Goal: Transaction & Acquisition: Purchase product/service

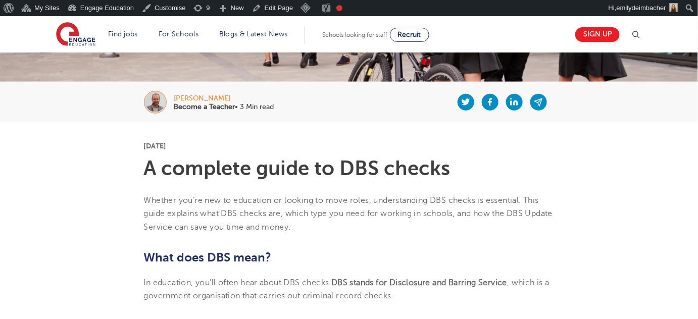
scroll to position [183, 0]
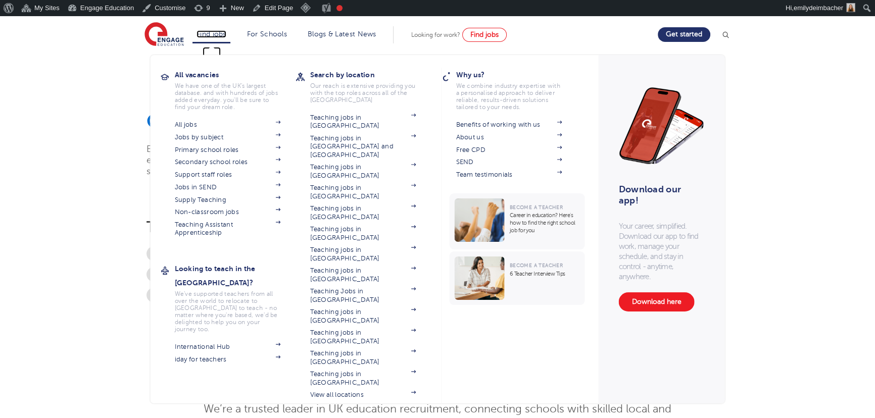
click at [226, 31] on link "Find jobs" at bounding box center [212, 34] width 30 height 8
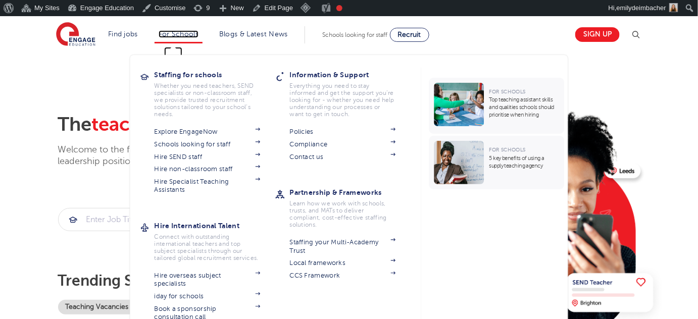
click at [176, 35] on link "For Schools" at bounding box center [179, 34] width 40 height 8
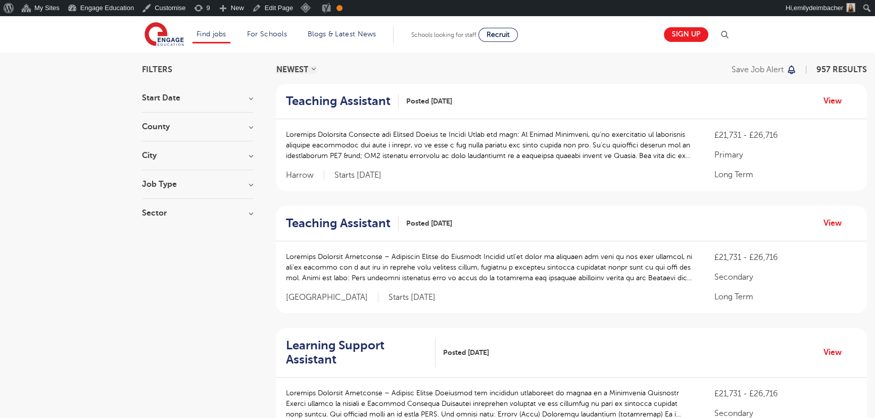
scroll to position [91, 0]
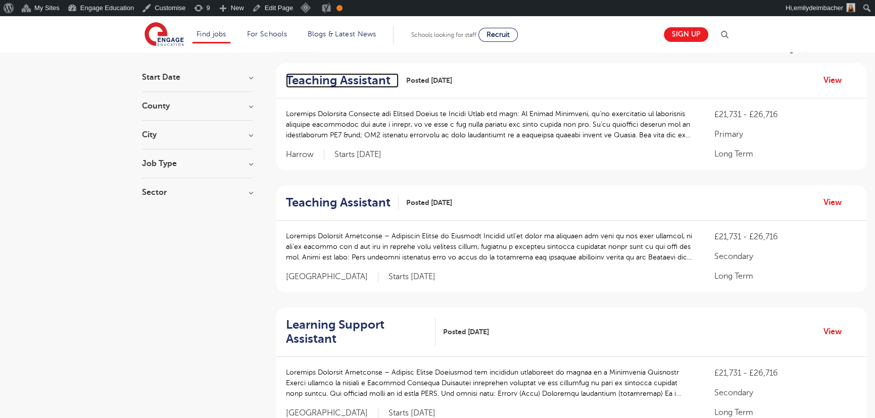
click at [331, 76] on h2 "Teaching Assistant" at bounding box center [338, 80] width 105 height 15
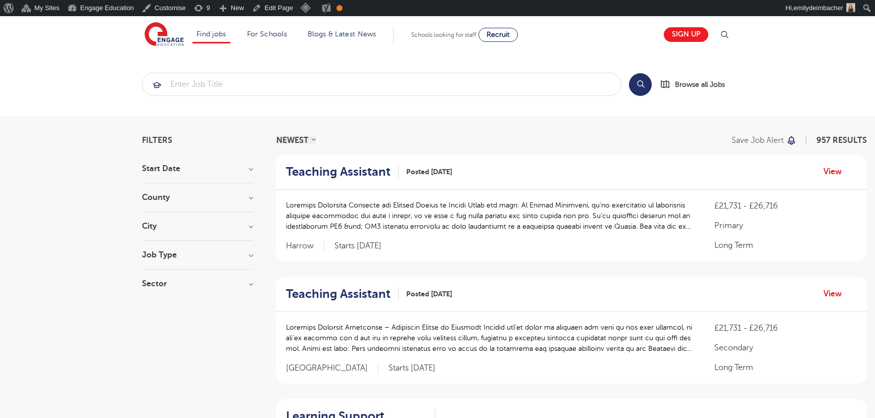
scroll to position [91, 0]
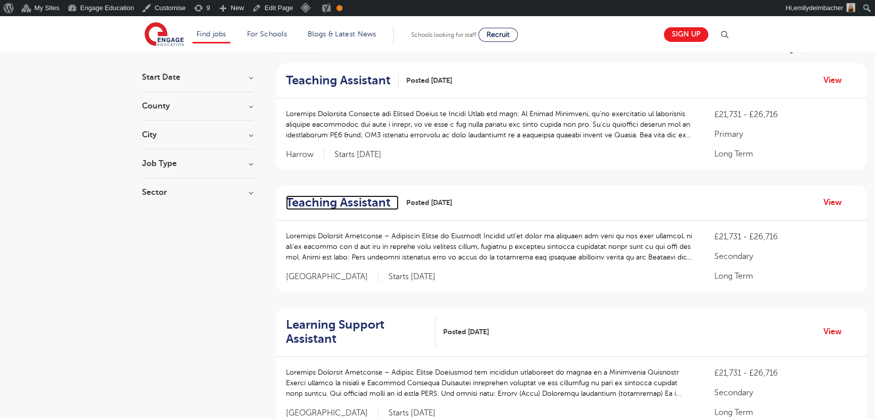
click at [351, 197] on h2 "Teaching Assistant" at bounding box center [338, 203] width 105 height 15
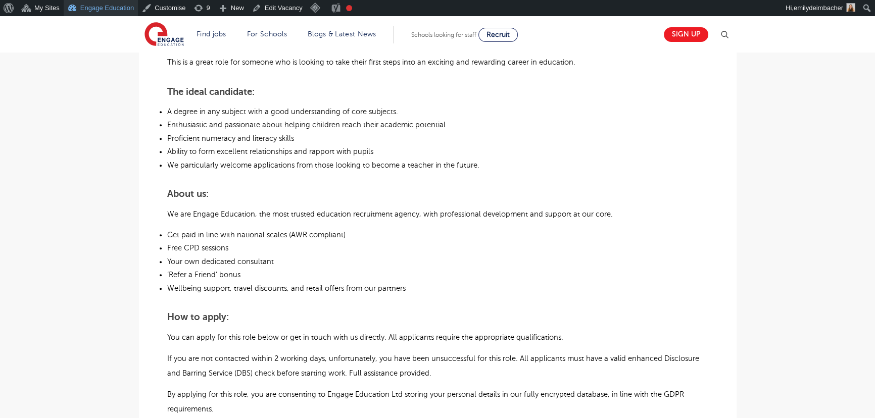
scroll to position [505, 0]
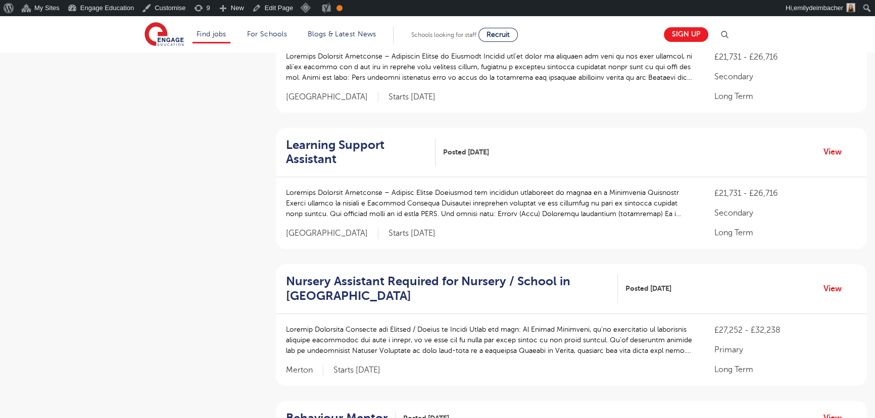
scroll to position [275, 0]
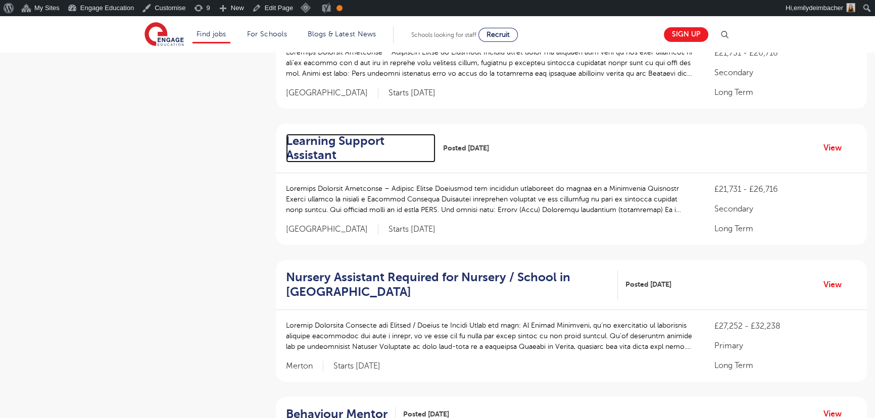
click at [335, 140] on h2 "Learning Support Assistant" at bounding box center [357, 148] width 142 height 29
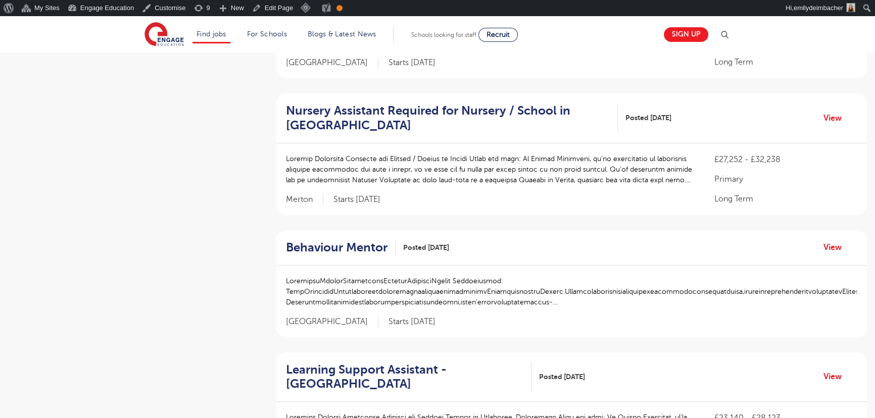
scroll to position [459, 0]
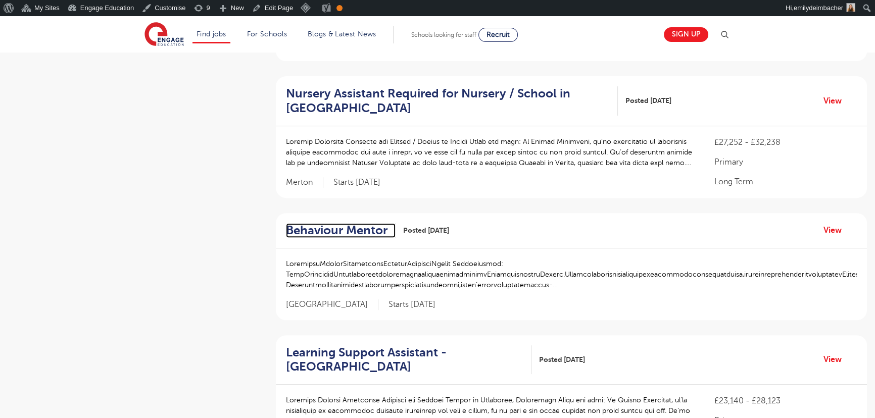
click at [368, 223] on h2 "Behaviour Mentor" at bounding box center [337, 230] width 102 height 15
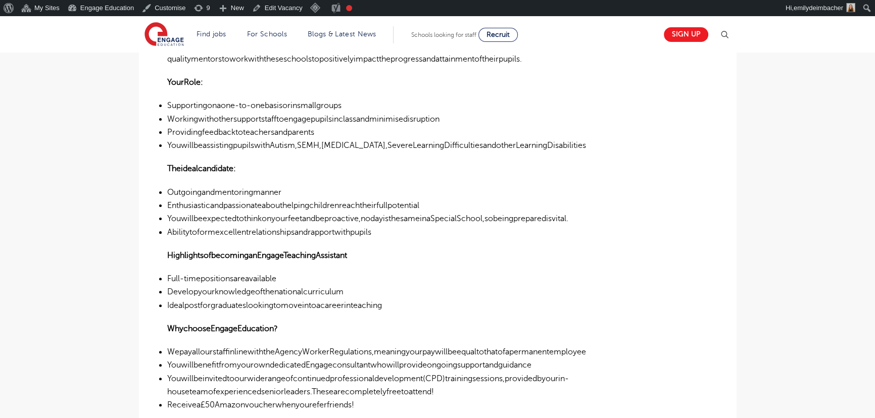
scroll to position [367, 0]
click at [509, 254] on p "HighlightsofbecominganEngageTeachingAssistant" at bounding box center [437, 257] width 541 height 13
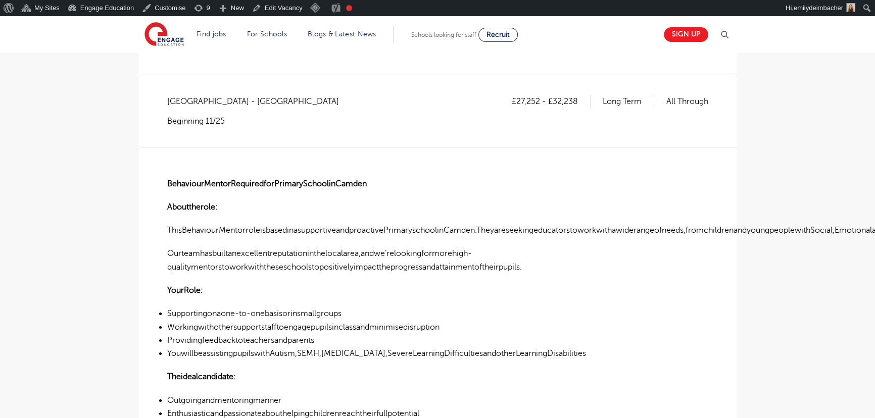
scroll to position [183, 0]
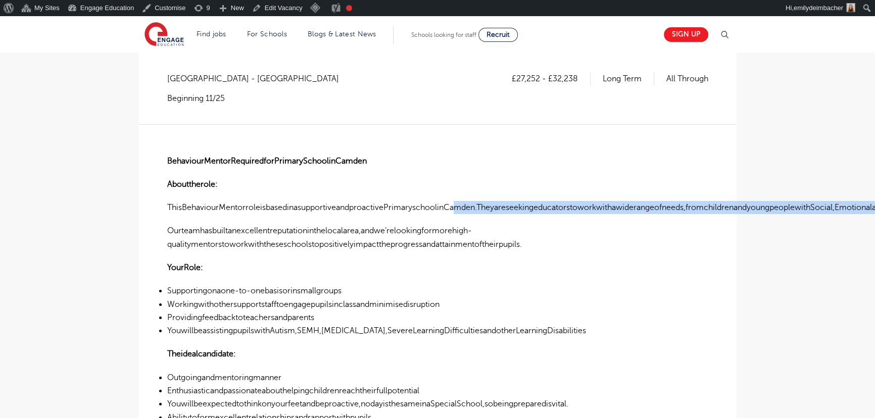
drag, startPoint x: 502, startPoint y: 202, endPoint x: 689, endPoint y: 212, distance: 186.7
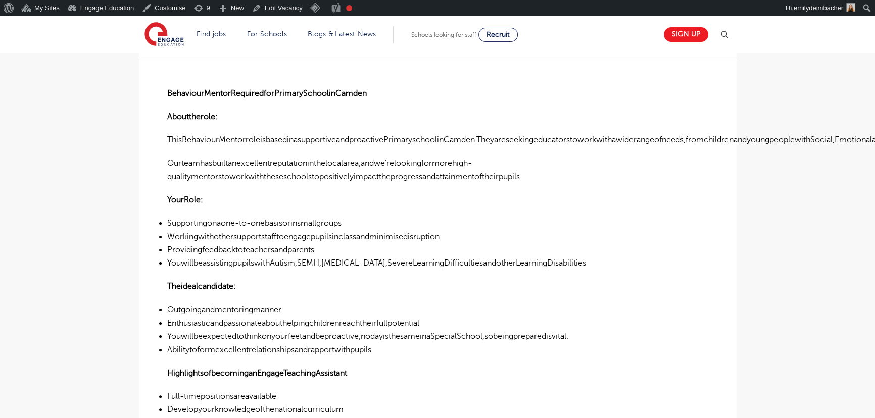
scroll to position [275, 0]
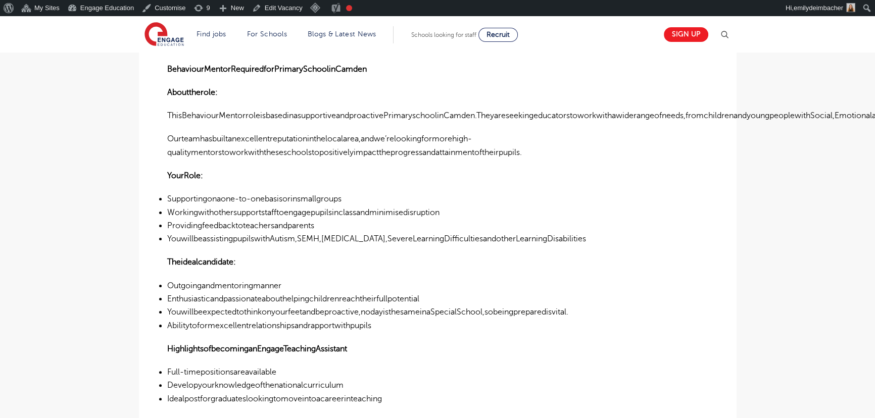
click at [370, 128] on div "BehaviourMentorRequiredforPrimarySchoolinCamden Abouttherole: ThisBehaviourMent…" at bounding box center [437, 352] width 541 height 640
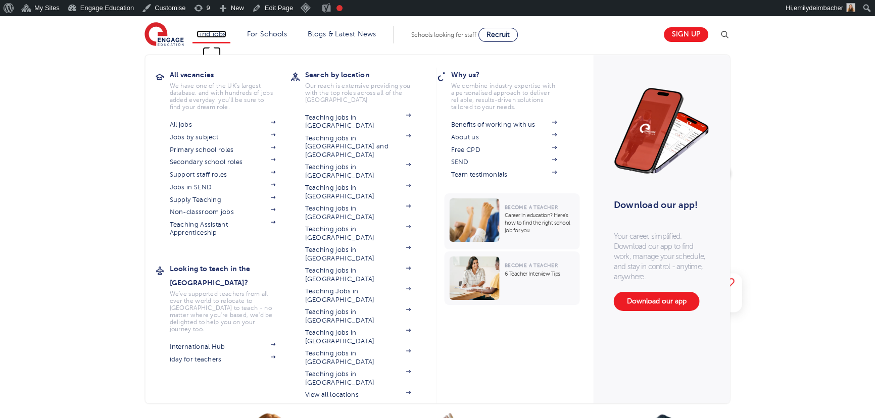
click at [209, 33] on link "Find jobs" at bounding box center [212, 34] width 30 height 8
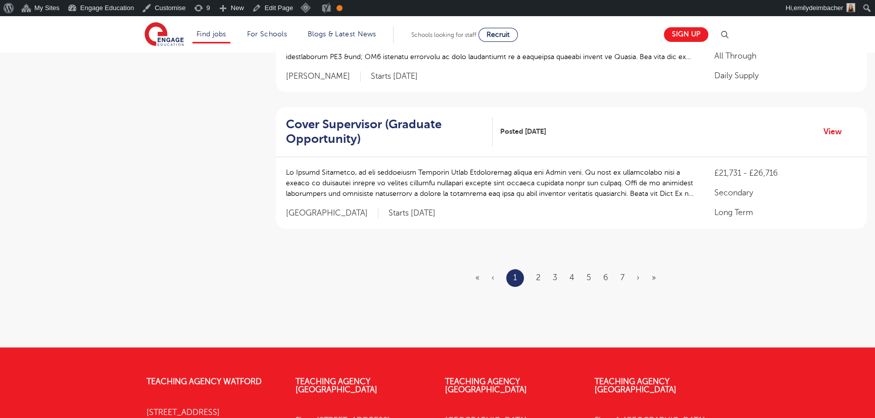
scroll to position [1240, 0]
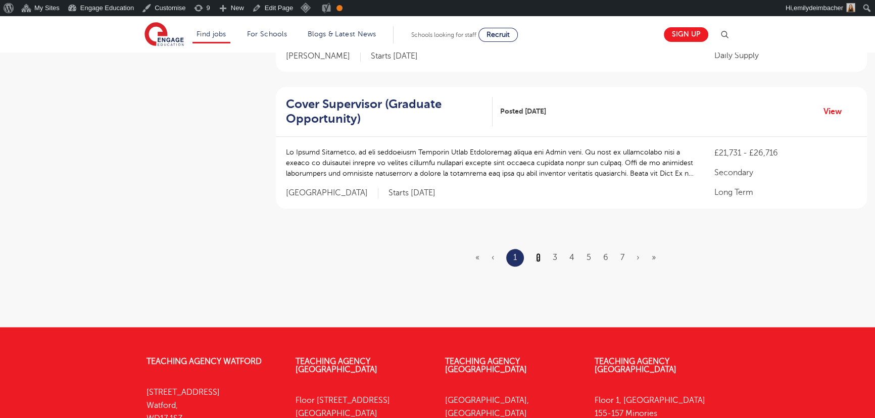
click at [538, 256] on link "2" at bounding box center [538, 257] width 5 height 9
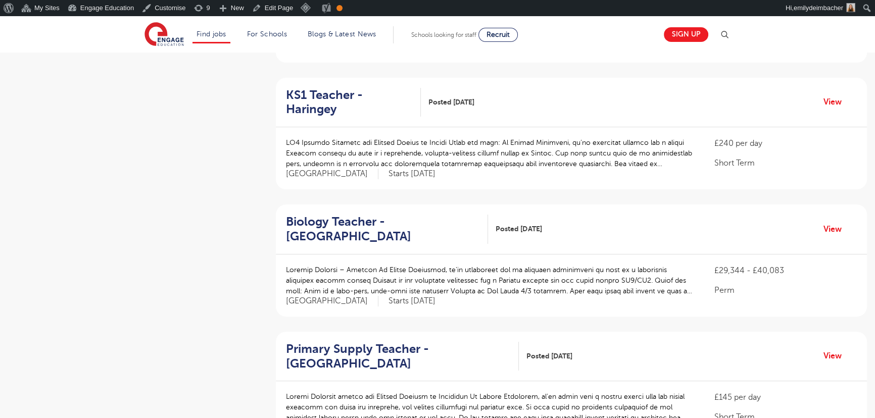
scroll to position [45, 0]
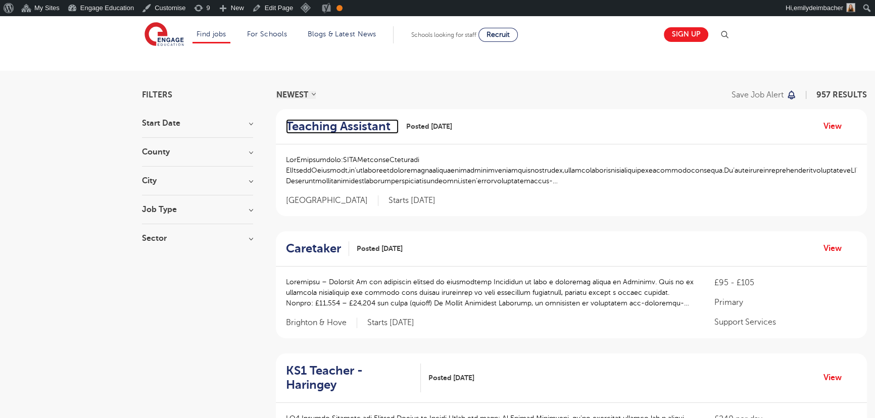
click at [358, 123] on h2 "Teaching Assistant" at bounding box center [338, 126] width 105 height 15
click at [355, 122] on h2 "Teaching Assistant" at bounding box center [338, 126] width 105 height 15
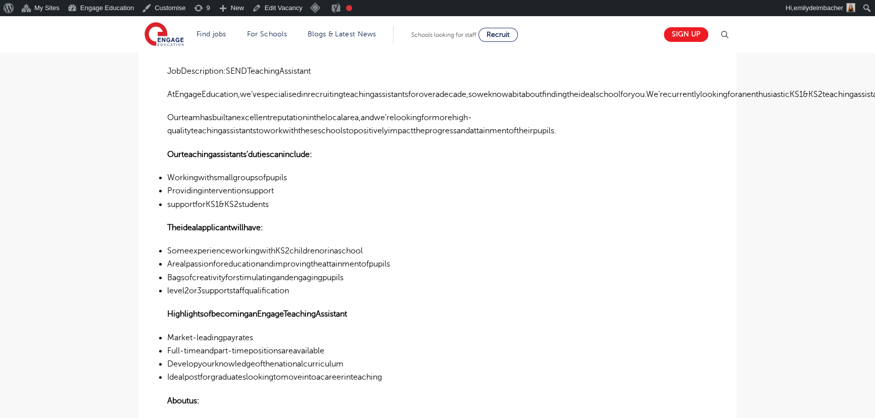
scroll to position [275, 0]
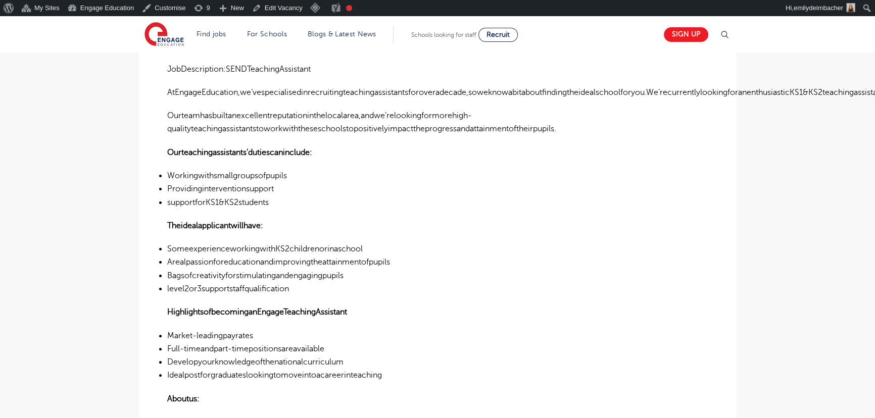
click at [435, 173] on li "Workingwithsmallgroupsofpupils" at bounding box center [437, 175] width 541 height 13
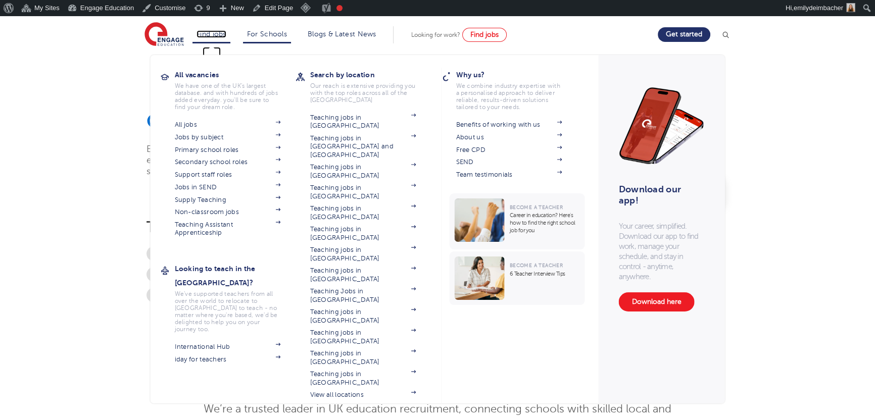
click at [216, 35] on link "Find jobs" at bounding box center [212, 34] width 30 height 8
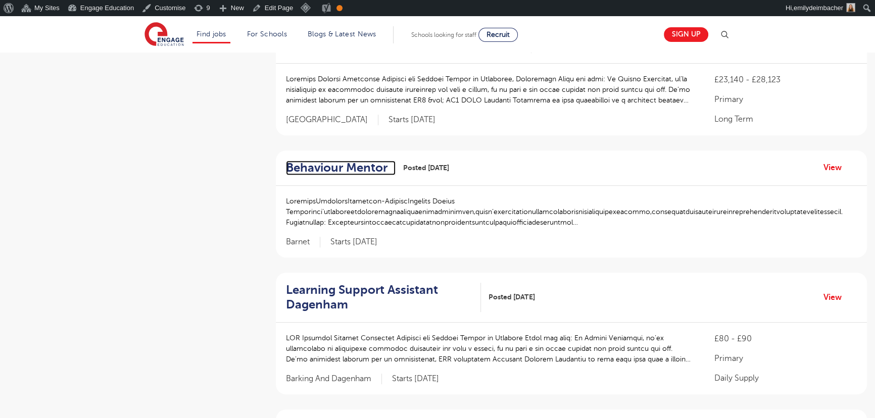
click at [313, 163] on h2 "Behaviour Mentor" at bounding box center [337, 168] width 102 height 15
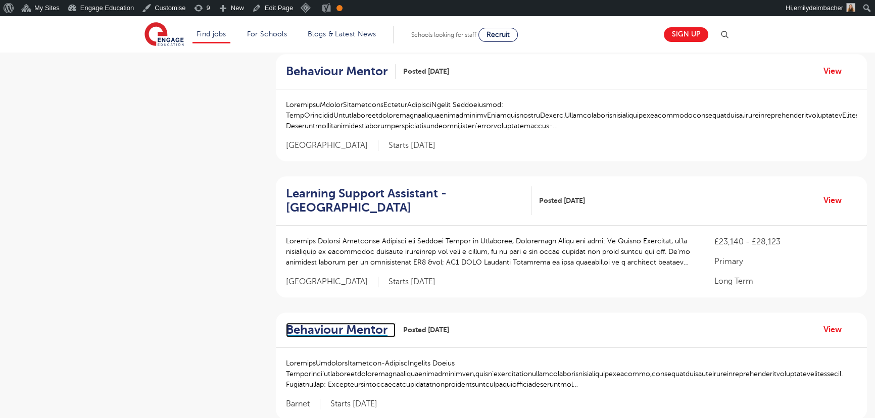
scroll to position [551, 0]
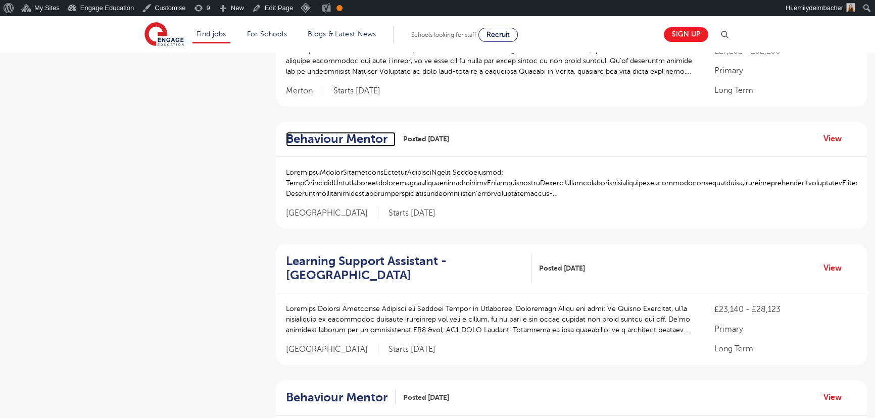
click at [344, 137] on h2 "Behaviour Mentor" at bounding box center [337, 139] width 102 height 15
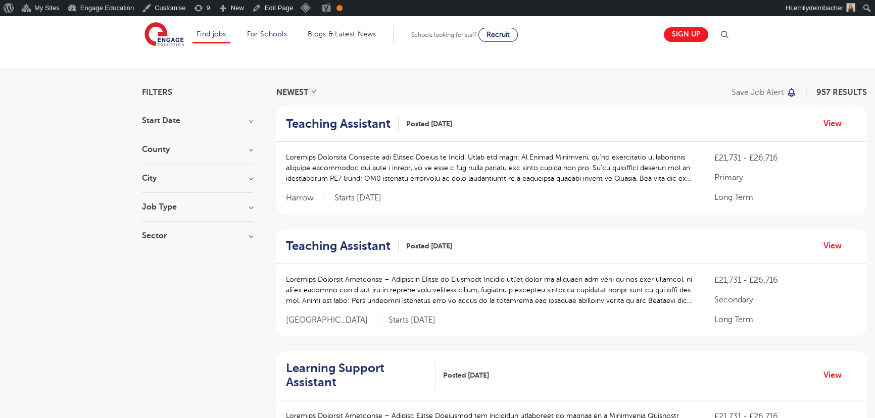
scroll to position [45, 0]
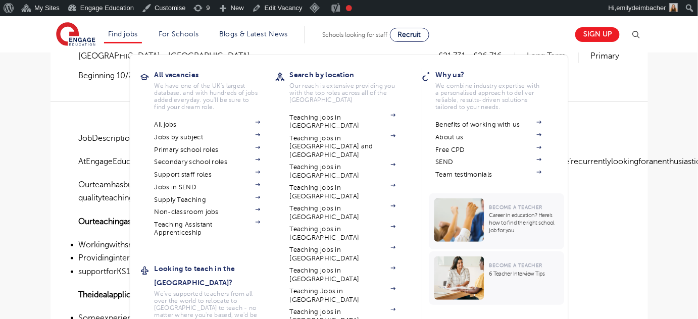
scroll to position [229, 0]
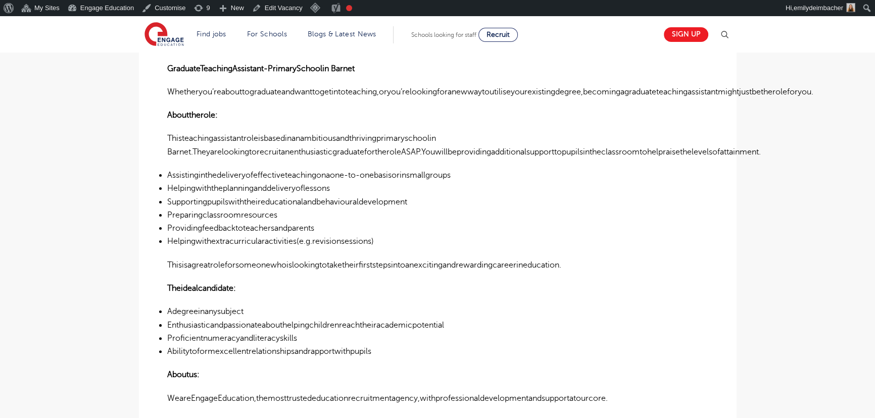
scroll to position [229, 0]
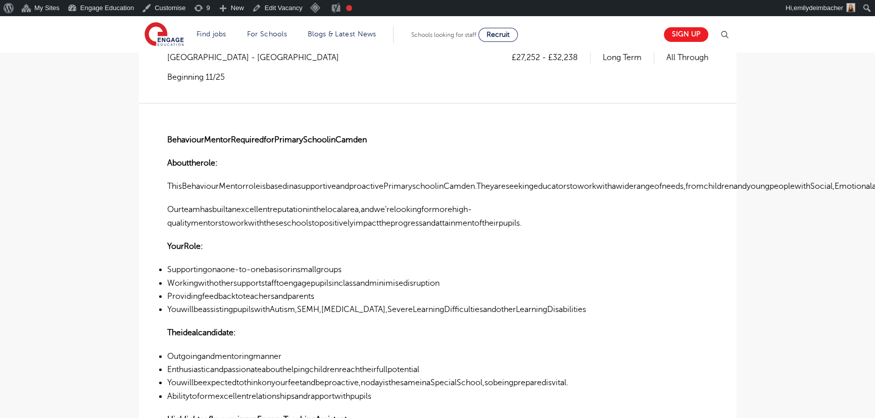
scroll to position [229, 0]
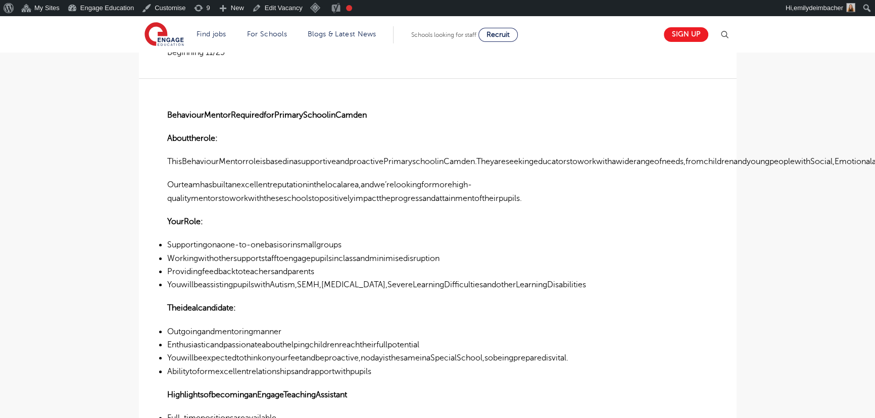
click at [583, 229] on div "BehaviourMentorRequiredforPrimarySchoolinCamden Abouttherole: ThisBehaviourMent…" at bounding box center [437, 398] width 541 height 640
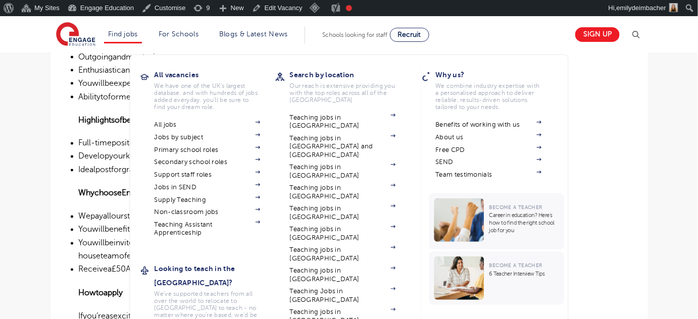
scroll to position [505, 0]
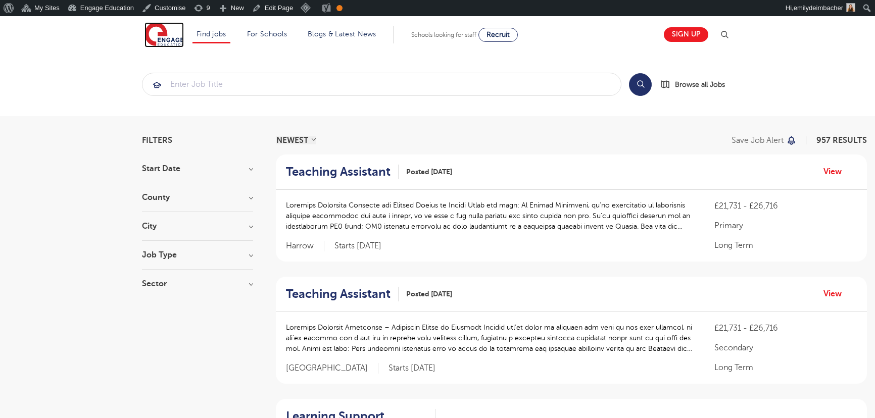
scroll to position [45, 0]
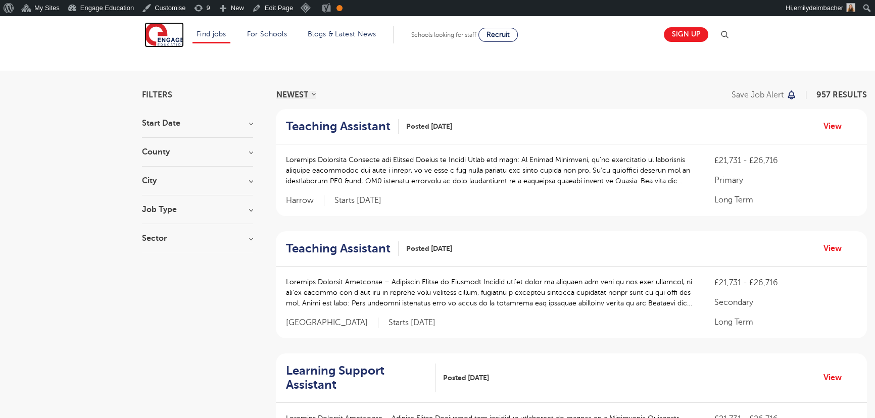
drag, startPoint x: 0, startPoint y: 0, endPoint x: 167, endPoint y: 36, distance: 170.6
click at [167, 36] on img at bounding box center [164, 34] width 39 height 25
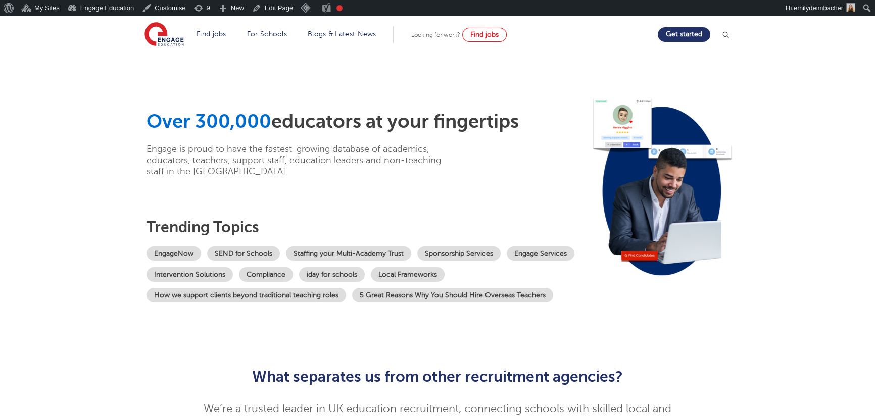
drag, startPoint x: 190, startPoint y: 159, endPoint x: 168, endPoint y: 133, distance: 34.1
click at [190, 159] on p "Engage is proud to have the fastest-growing database of academics, educators, t…" at bounding box center [302, 160] width 311 height 33
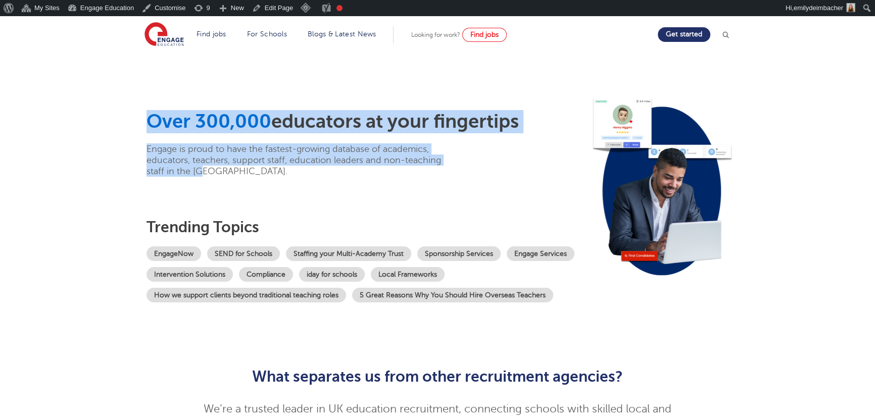
drag, startPoint x: 144, startPoint y: 120, endPoint x: 204, endPoint y: 169, distance: 77.6
click at [204, 169] on div "Over 300,000 educators at your fingertips Engage is proud to have the fastest-g…" at bounding box center [437, 203] width 613 height 301
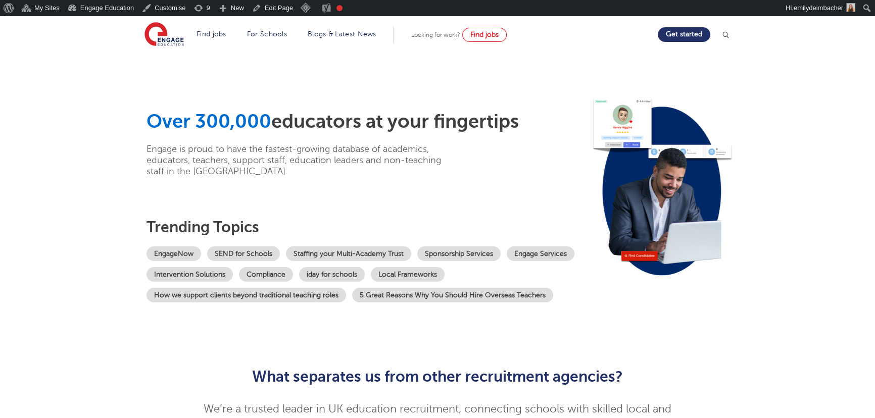
click at [237, 168] on p "Engage is proud to have the fastest-growing database of academics, educators, t…" at bounding box center [302, 160] width 311 height 33
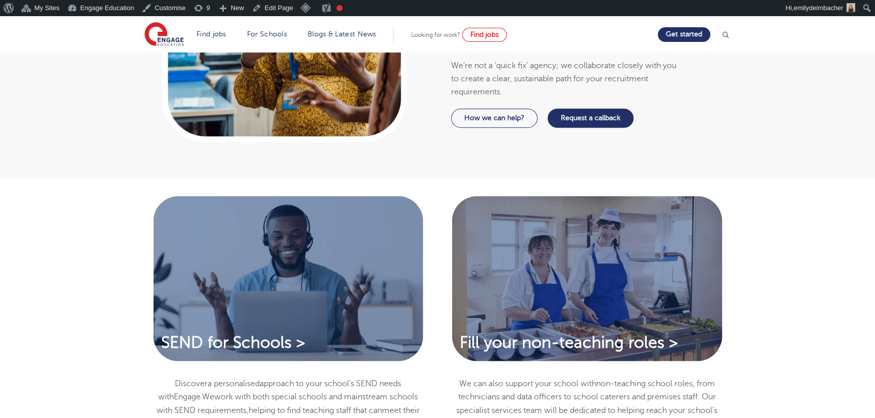
scroll to position [551, 0]
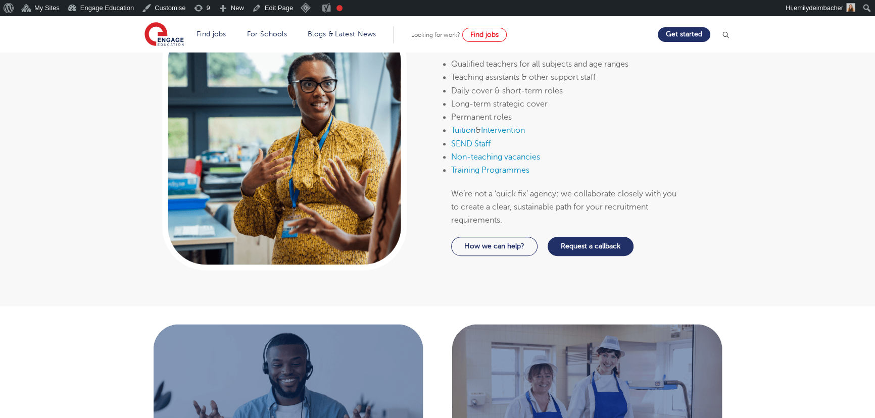
click at [475, 278] on div "We can help with Qualified teachers for all subjects and age ranges Teaching as…" at bounding box center [564, 145] width 238 height 284
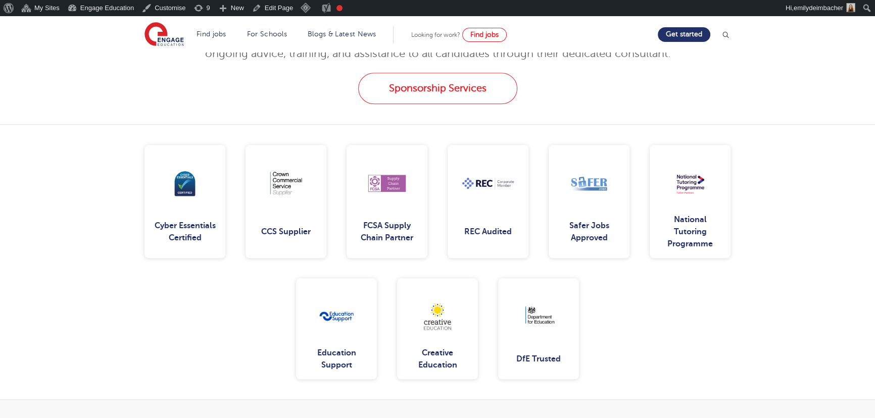
scroll to position [1261, 0]
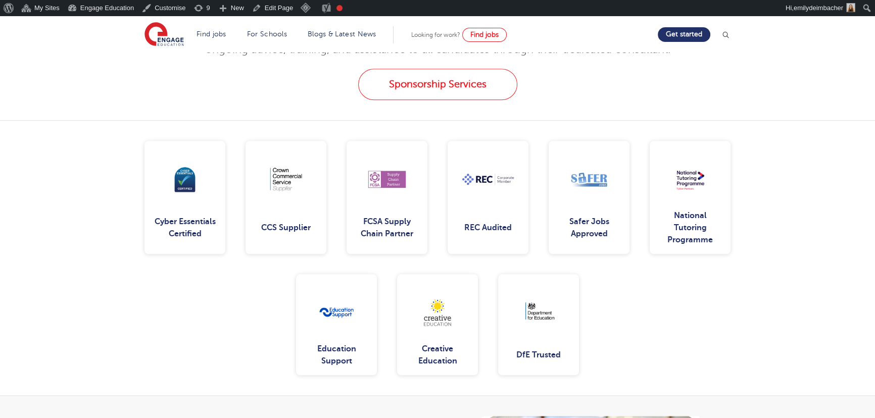
click at [729, 290] on div "Cyber Essentials Certified CCS Supplier FCSA Supply Chain Partner" at bounding box center [437, 258] width 613 height 235
click at [683, 205] on img at bounding box center [690, 179] width 65 height 65
click at [683, 217] on div "National Tutoring Programme" at bounding box center [690, 228] width 65 height 36
click at [570, 168] on img at bounding box center [589, 180] width 65 height 72
click at [301, 90] on div "Sponsorship Services" at bounding box center [437, 84] width 613 height 31
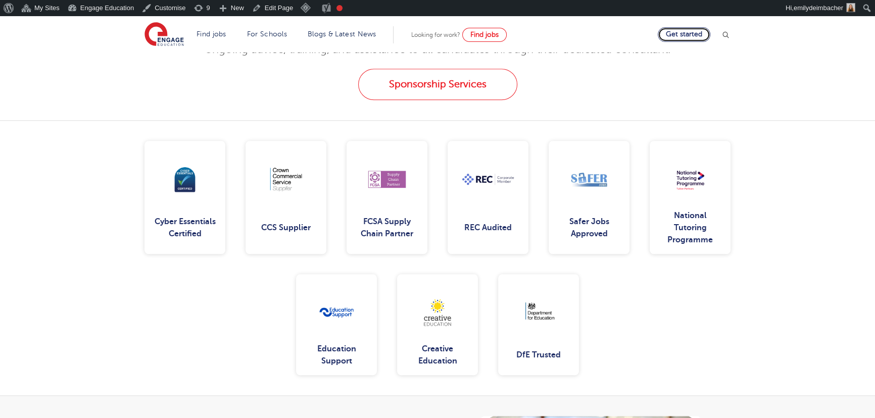
click at [704, 35] on link "Get started" at bounding box center [684, 34] width 53 height 15
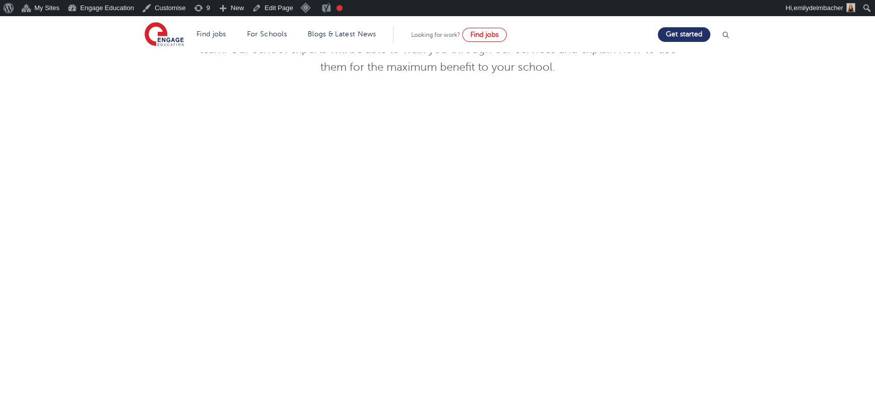
scroll to position [229, 0]
drag, startPoint x: 145, startPoint y: 117, endPoint x: 148, endPoint y: 65, distance: 51.6
click at [145, 117] on div "Discuss your needs Use the tool below to book yourself in for a commitment-free…" at bounding box center [437, 201] width 613 height 513
click at [153, 35] on img at bounding box center [164, 34] width 39 height 25
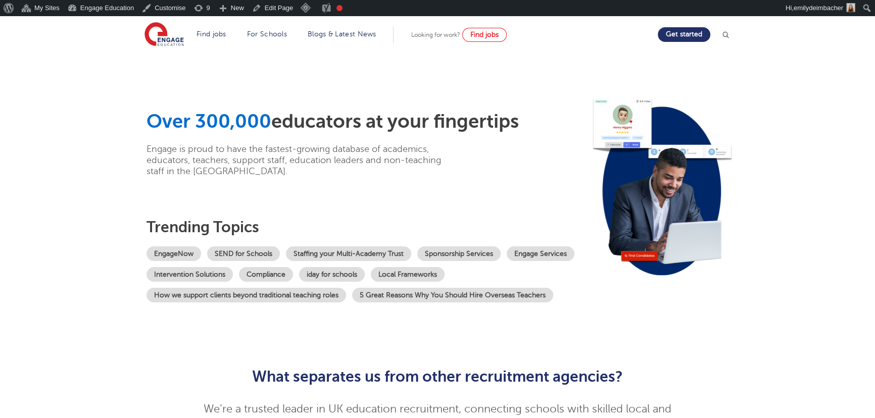
click at [486, 147] on div "Over 300,000 educators at your fingertips Engage is proud to have the fastest-g…" at bounding box center [366, 143] width 439 height 67
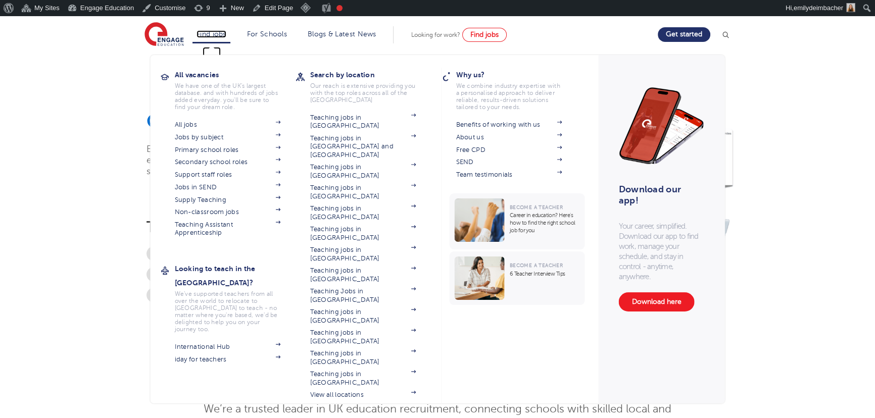
click at [221, 35] on link "Find jobs" at bounding box center [212, 34] width 30 height 8
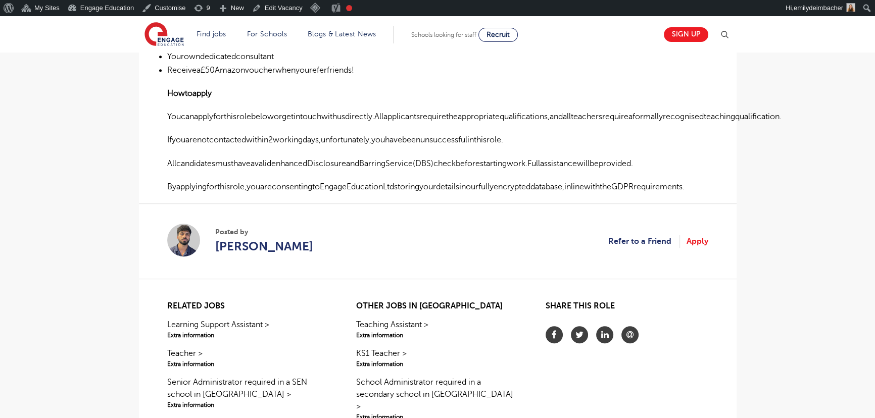
scroll to position [551, 0]
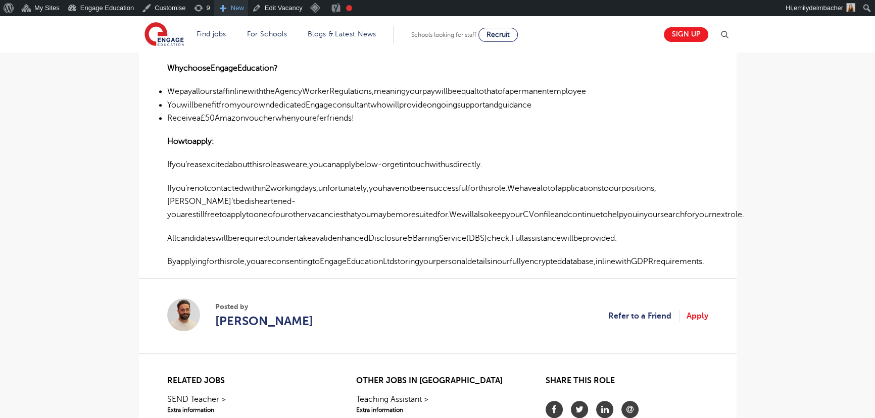
scroll to position [551, 0]
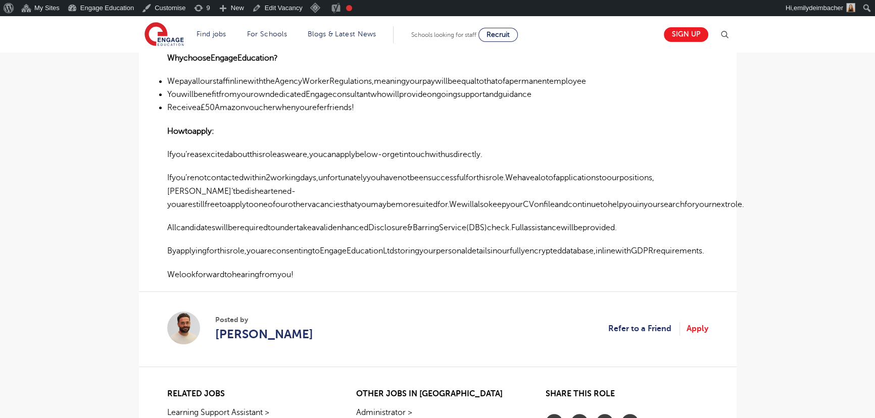
scroll to position [643, 0]
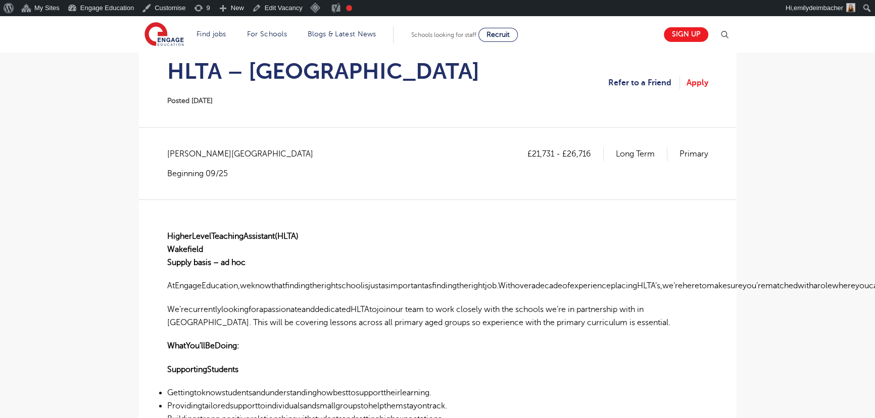
scroll to position [91, 0]
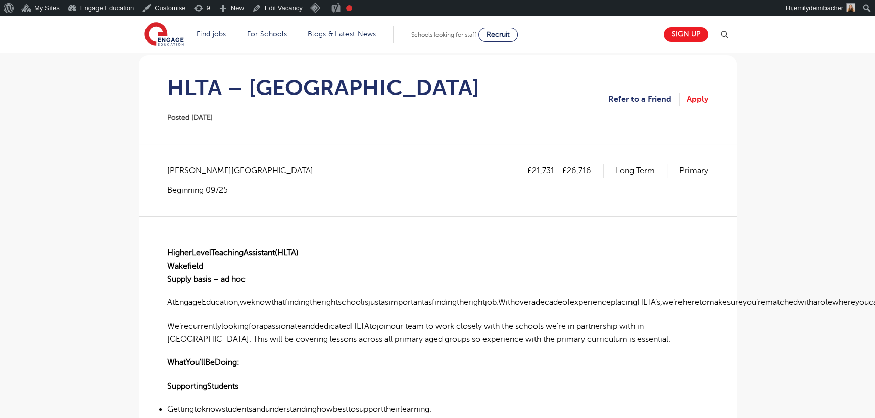
click at [433, 211] on div "£21,731 - £26,716 Long Term Primary Wakefield - Wakefield Beginning 09/25" at bounding box center [437, 190] width 541 height 52
click at [189, 118] on span "Posted 24/09/25" at bounding box center [189, 118] width 45 height 8
click at [191, 117] on span "Posted 24/09/25" at bounding box center [189, 118] width 45 height 8
click at [213, 117] on span "Posted 24/09/25" at bounding box center [189, 118] width 45 height 8
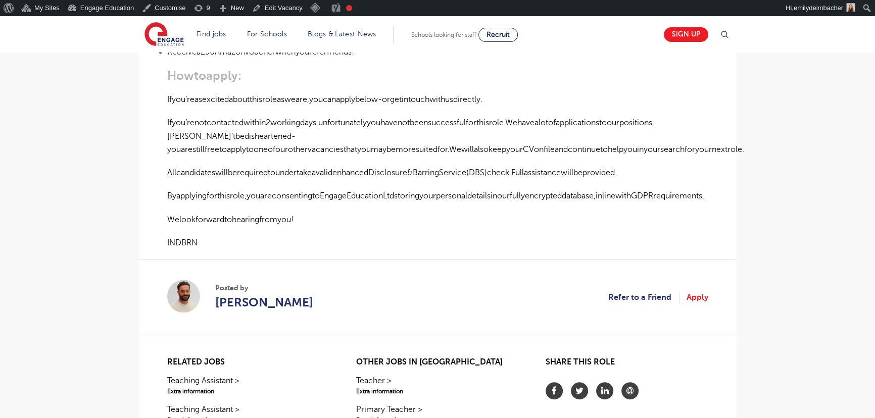
scroll to position [735, 0]
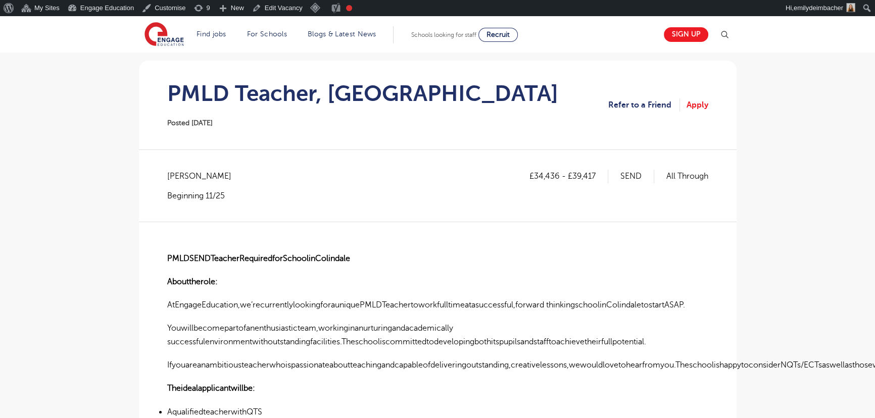
scroll to position [91, 0]
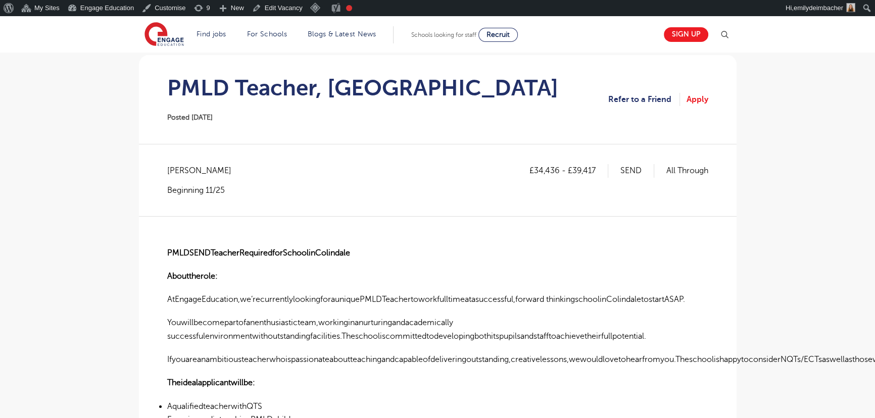
drag, startPoint x: 180, startPoint y: 117, endPoint x: 269, endPoint y: 120, distance: 89.0
click at [269, 120] on div "PMLD Teacher, [GEOGRAPHIC_DATA] Posted [DATE]" at bounding box center [362, 99] width 391 height 49
drag, startPoint x: 238, startPoint y: 193, endPoint x: 126, endPoint y: 174, distance: 113.2
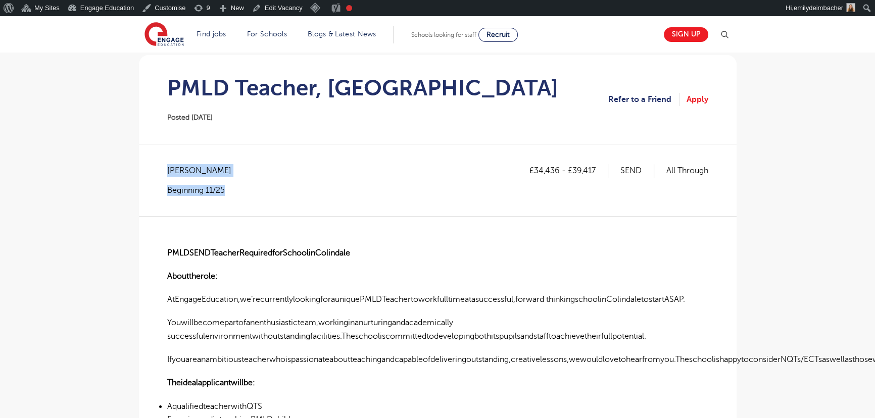
click at [217, 197] on div "£34,436 - £39,417 SEND All Through [PERSON_NAME] Beginning 11/25" at bounding box center [437, 190] width 541 height 52
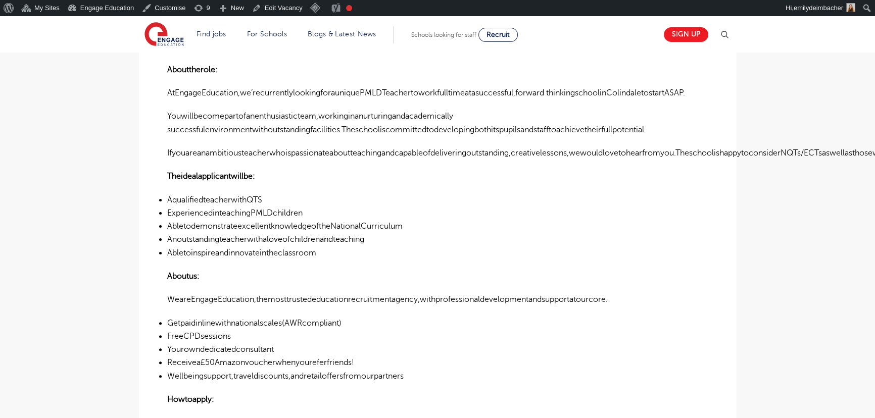
scroll to position [183, 0]
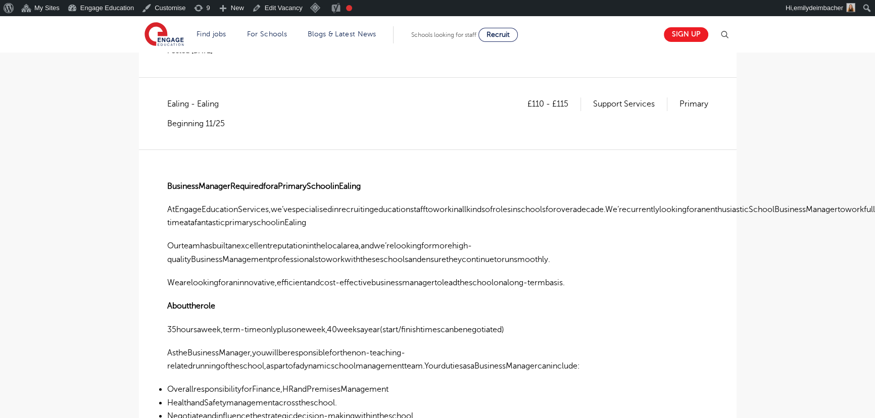
scroll to position [275, 0]
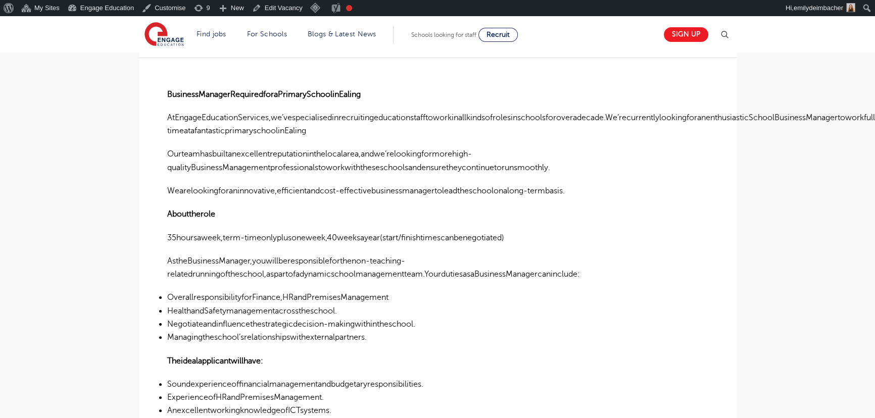
click at [420, 161] on p "Ourteamhasbuiltanexcellentreputationinthelocalarea,andwe’relookingformorehigh-q…" at bounding box center [437, 161] width 541 height 27
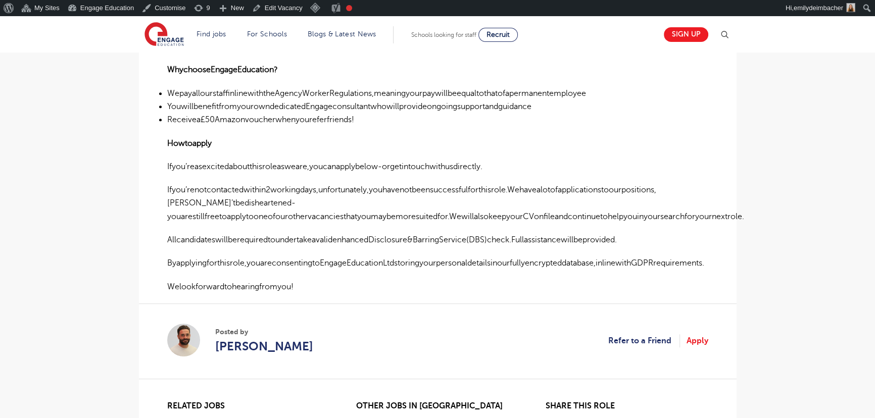
scroll to position [735, 0]
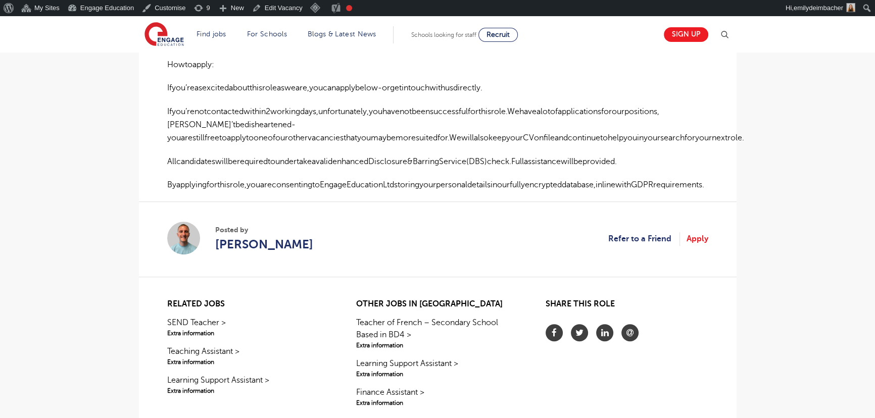
scroll to position [719, 0]
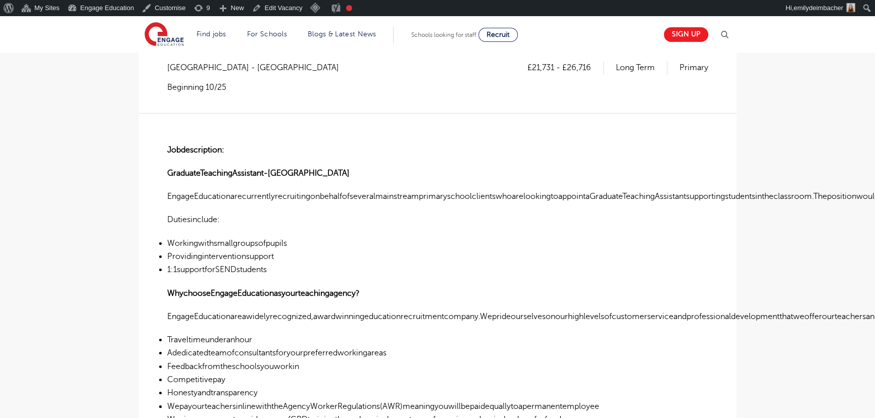
scroll to position [91, 0]
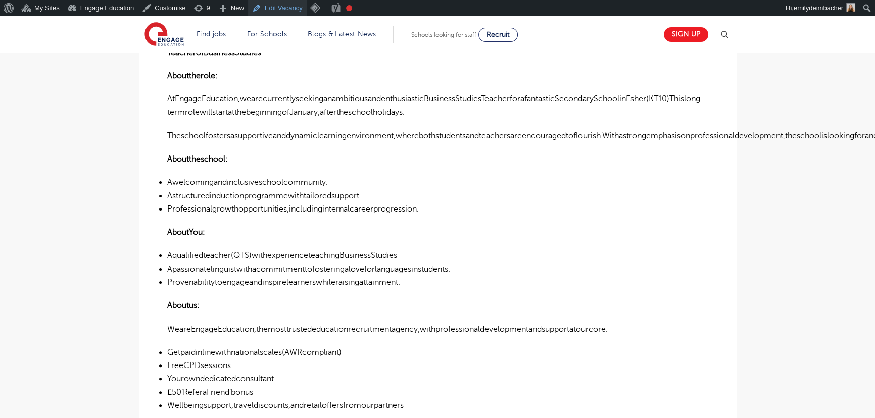
scroll to position [275, 0]
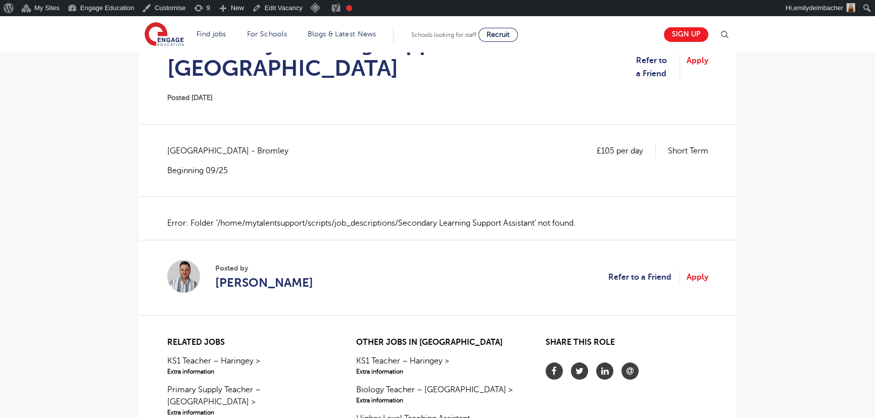
scroll to position [137, 0]
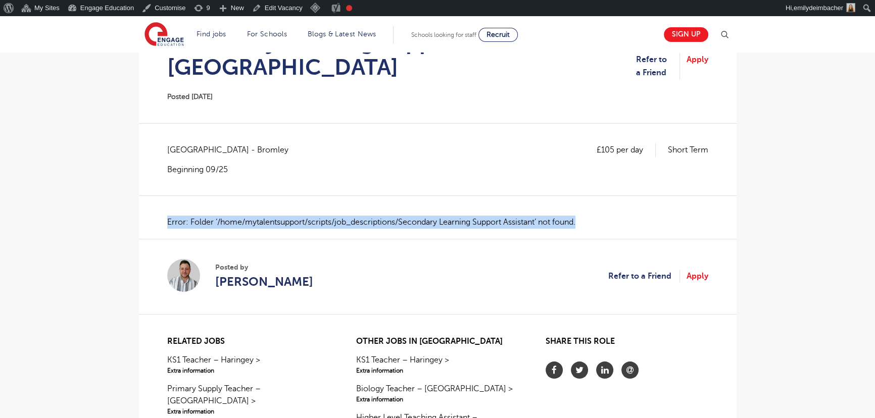
drag, startPoint x: 610, startPoint y: 215, endPoint x: 131, endPoint y: 222, distance: 478.7
click at [131, 222] on div "Secondary Learning Support Assistant – Lewisham Posted 17/09/25 Refer to a Frie…" at bounding box center [437, 247] width 613 height 537
click at [556, 223] on p "Error: Folder ‘/home/mytalentsupport/scripts/job_descriptions/Secondary Learnin…" at bounding box center [437, 222] width 541 height 13
click at [616, 224] on p "Error: Folder ‘/home/mytalentsupport/scripts/job_descriptions/Secondary Learnin…" at bounding box center [437, 222] width 541 height 13
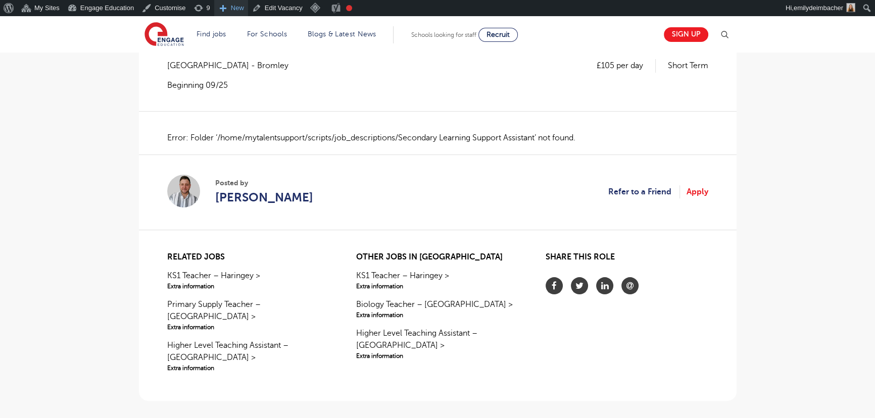
scroll to position [91, 0]
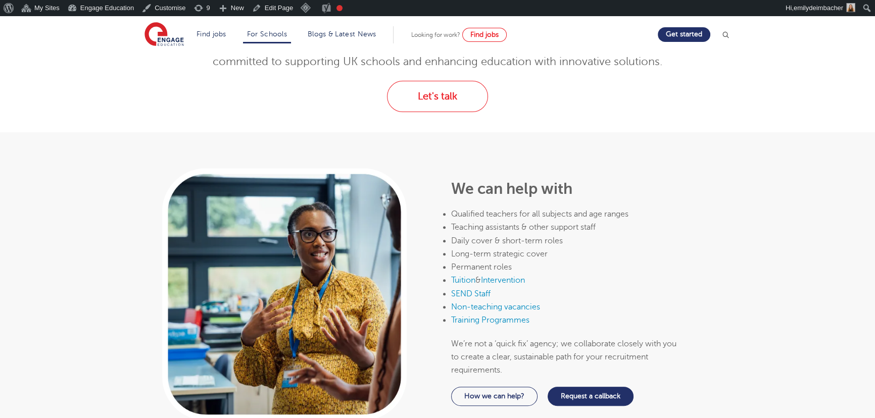
scroll to position [413, 0]
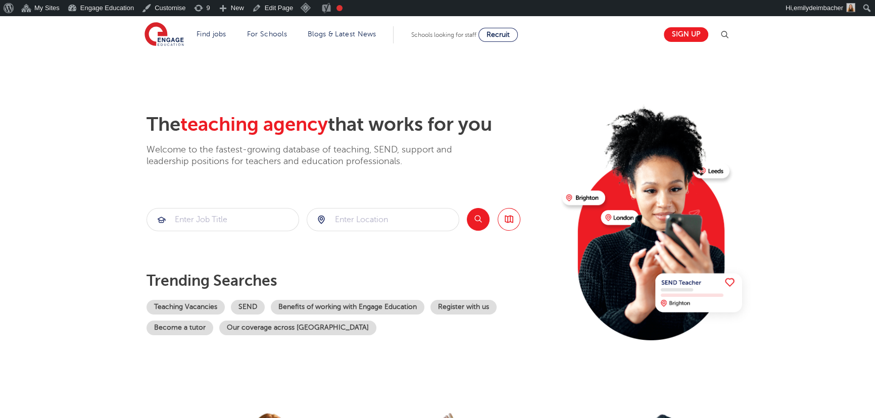
click at [725, 32] on img at bounding box center [725, 35] width 12 height 12
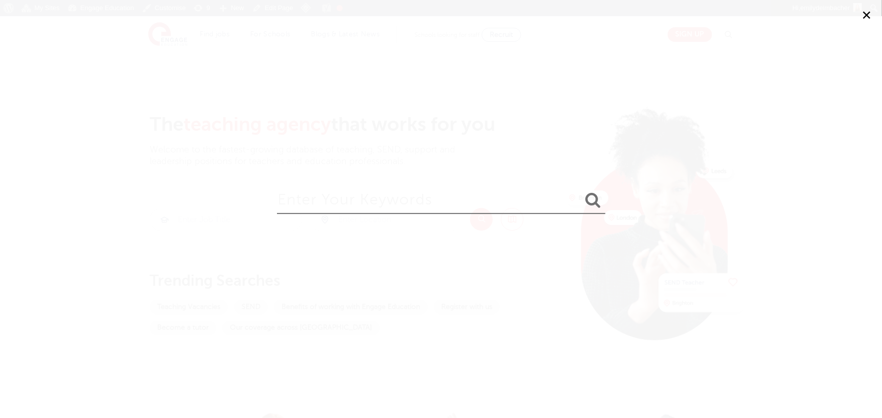
click at [449, 202] on input "search" at bounding box center [441, 197] width 329 height 33
type input "lenny"
click at [581, 192] on button "submit" at bounding box center [593, 201] width 24 height 19
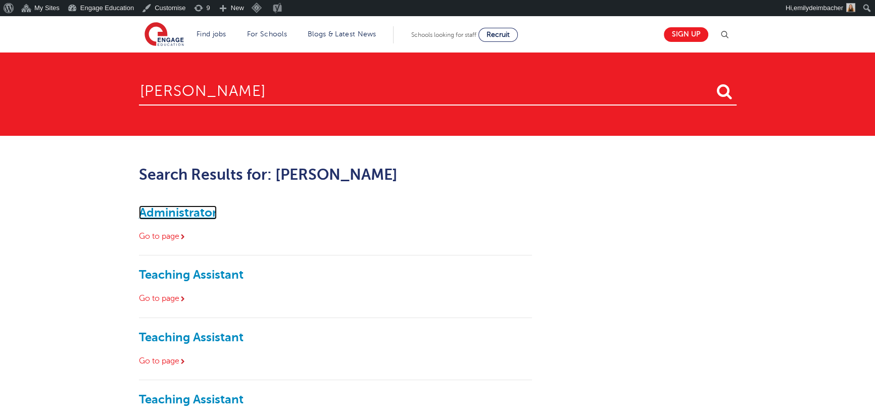
click at [186, 206] on link "Administrator" at bounding box center [178, 213] width 78 height 14
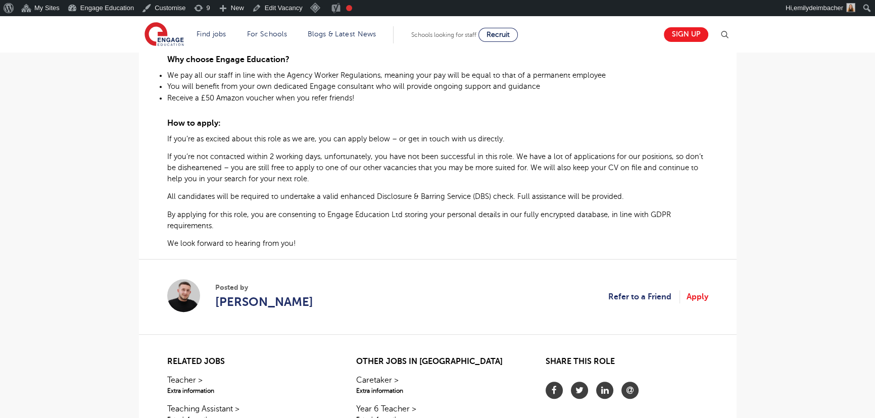
scroll to position [597, 0]
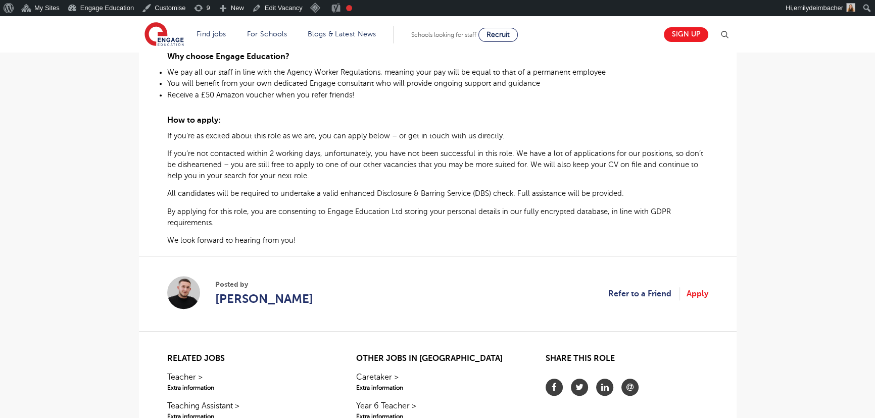
click at [204, 280] on div "Posted by [PERSON_NAME]" at bounding box center [240, 293] width 146 height 35
click at [180, 288] on img at bounding box center [183, 294] width 33 height 36
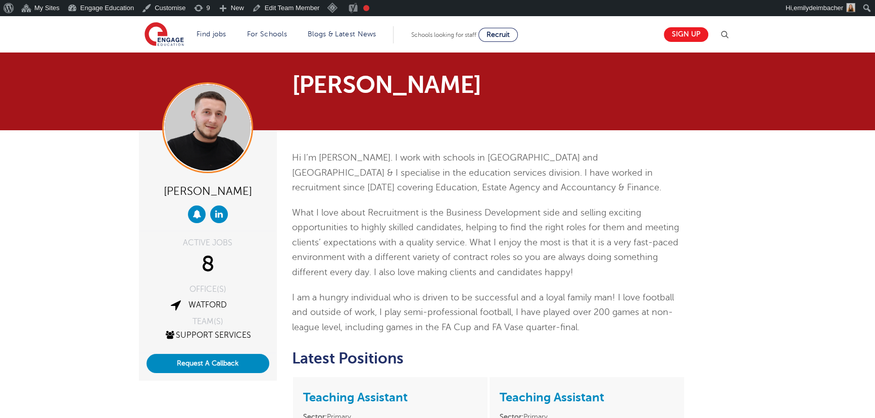
click at [729, 33] on img at bounding box center [725, 35] width 12 height 12
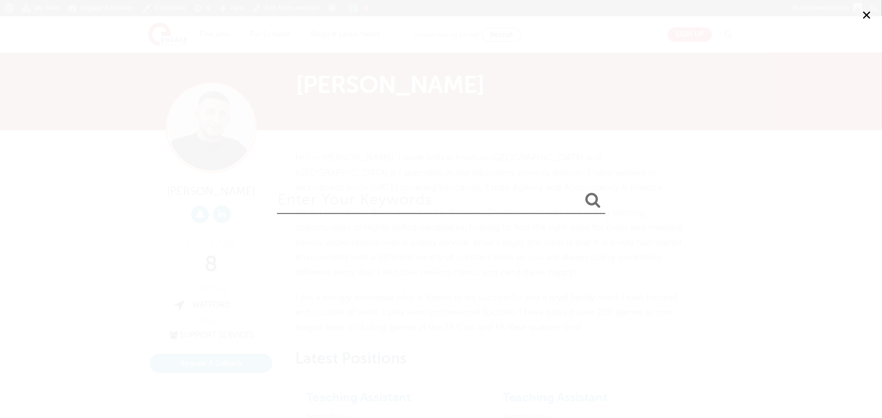
click at [394, 205] on input "search" at bounding box center [441, 197] width 329 height 33
type input "[PERSON_NAME]"
click at [581, 192] on button "submit" at bounding box center [593, 201] width 24 height 19
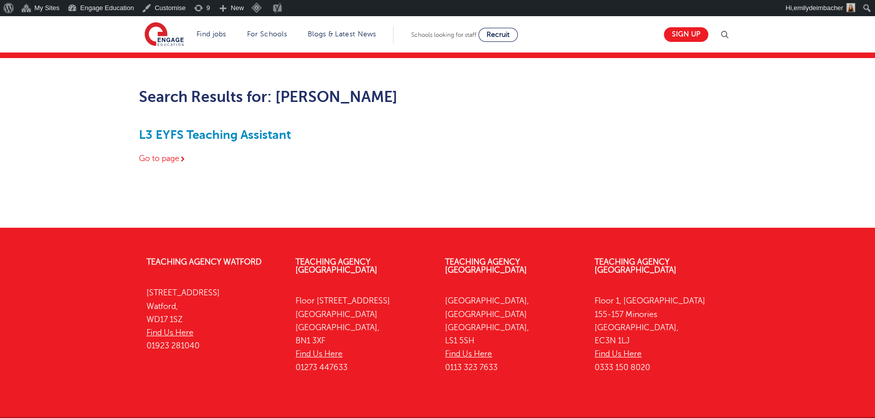
scroll to position [91, 0]
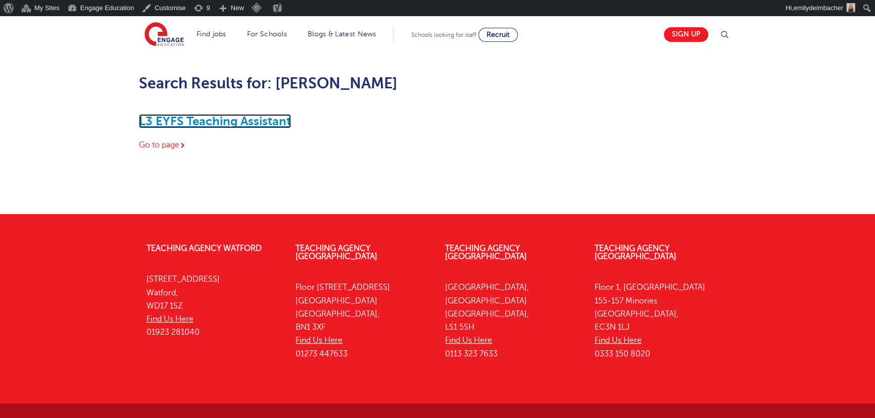
click at [219, 122] on link "L3 EYFS Teaching Assistant" at bounding box center [215, 121] width 152 height 14
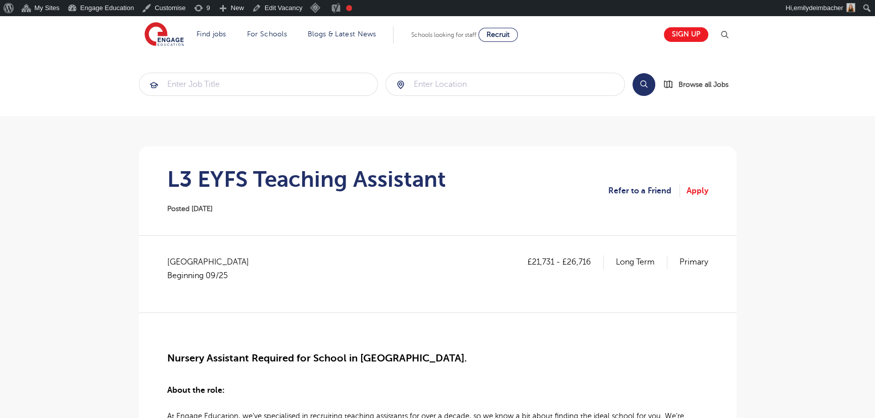
click at [726, 33] on img at bounding box center [725, 35] width 12 height 12
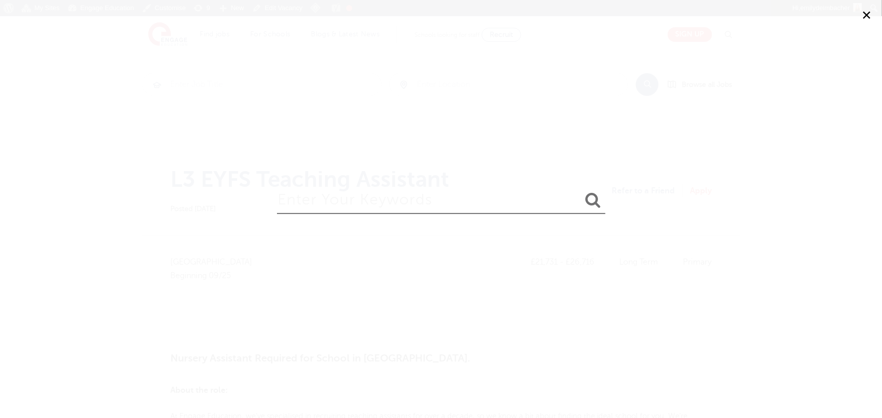
click at [365, 197] on input "search" at bounding box center [441, 197] width 329 height 33
type input "[PERSON_NAME]"
click at [581, 192] on button "submit" at bounding box center [593, 201] width 24 height 19
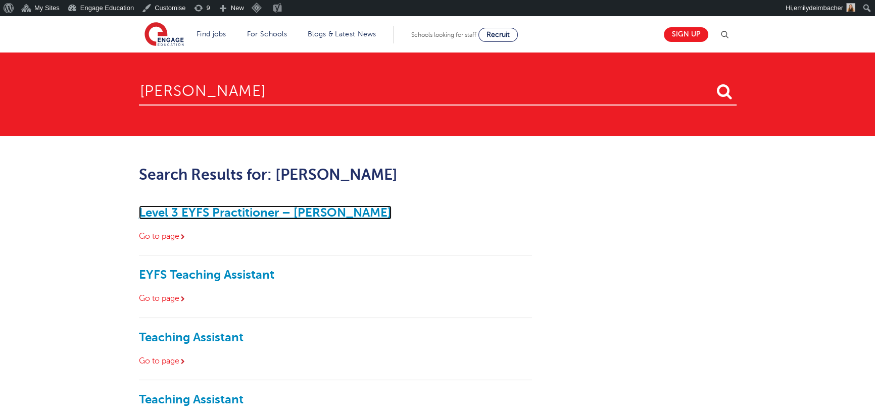
click at [186, 213] on link "Level 3 EYFS Practitioner – Rickmansworth" at bounding box center [265, 213] width 253 height 14
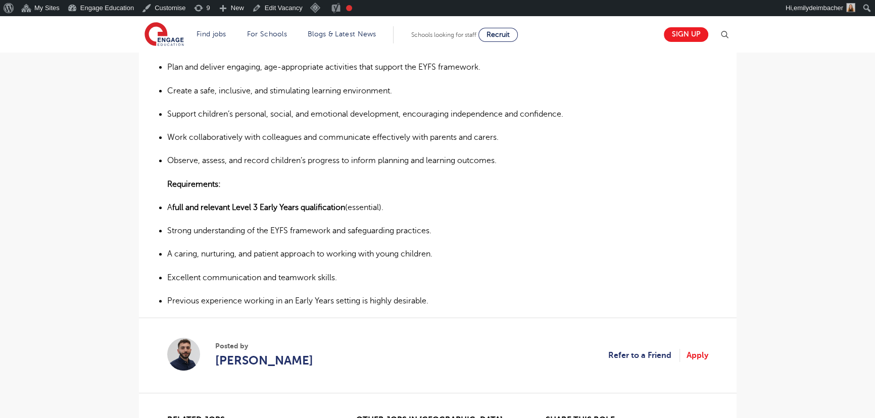
scroll to position [735, 0]
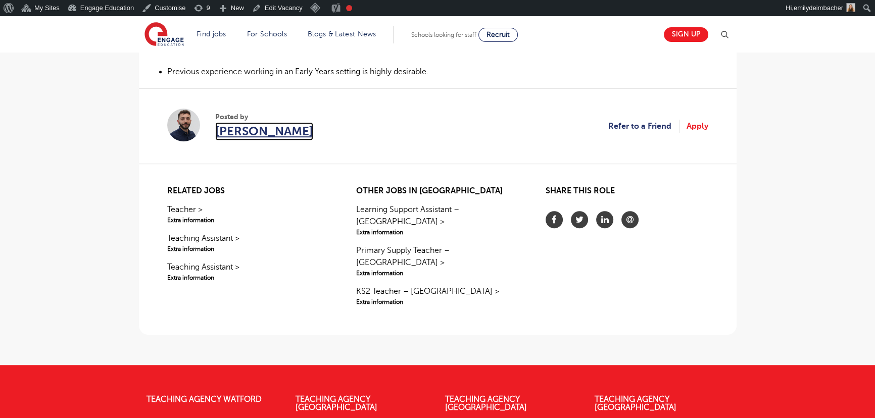
click at [242, 131] on span "[PERSON_NAME]" at bounding box center [264, 131] width 98 height 18
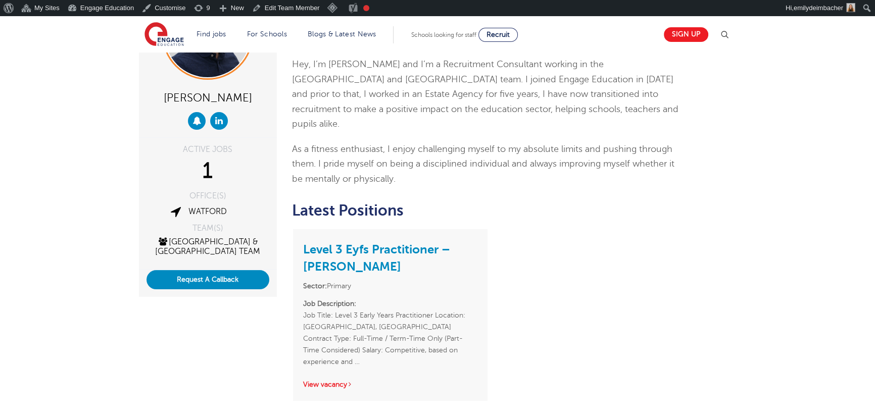
scroll to position [91, 0]
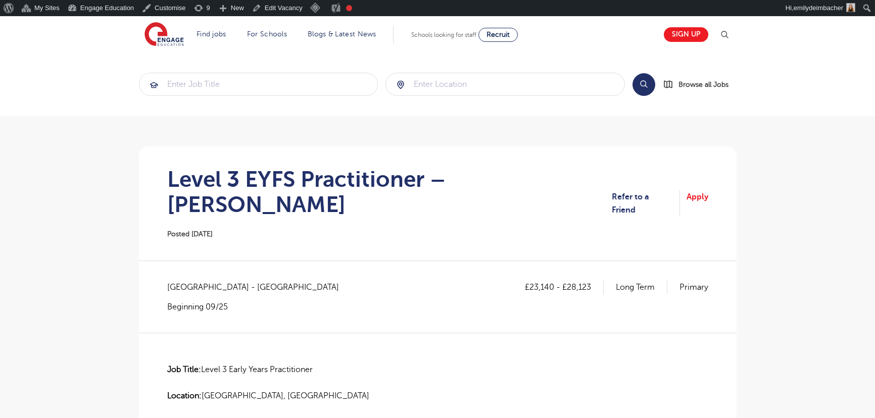
scroll to position [735, 0]
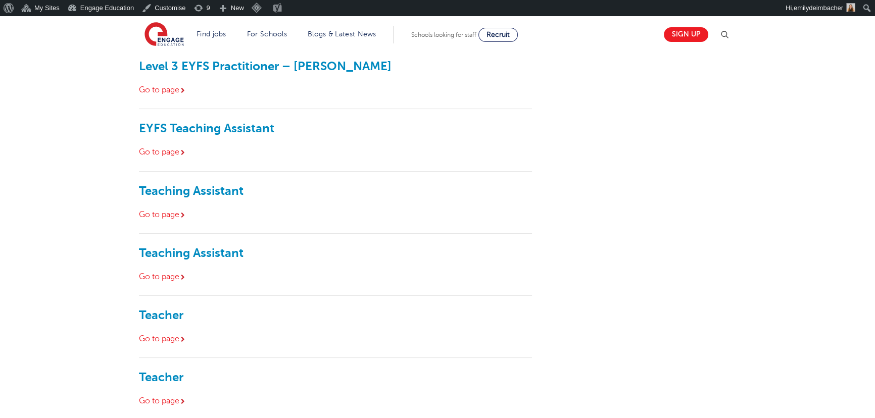
scroll to position [183, 0]
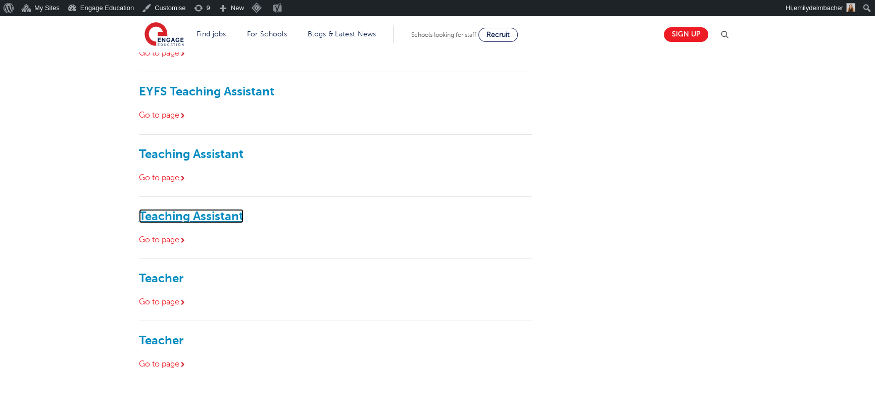
click at [178, 219] on link "Teaching Assistant" at bounding box center [191, 216] width 105 height 14
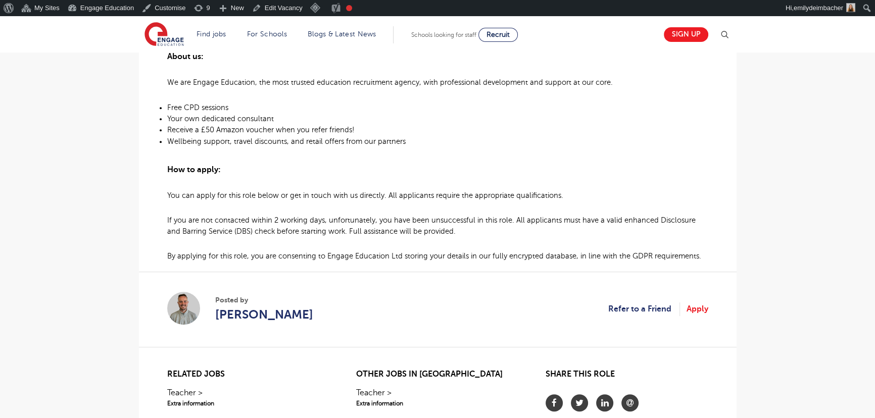
scroll to position [689, 0]
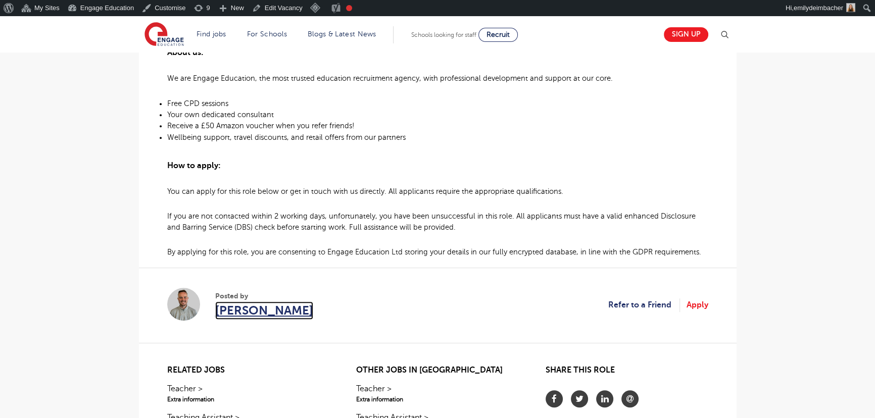
click at [275, 305] on span "[PERSON_NAME]" at bounding box center [264, 311] width 98 height 18
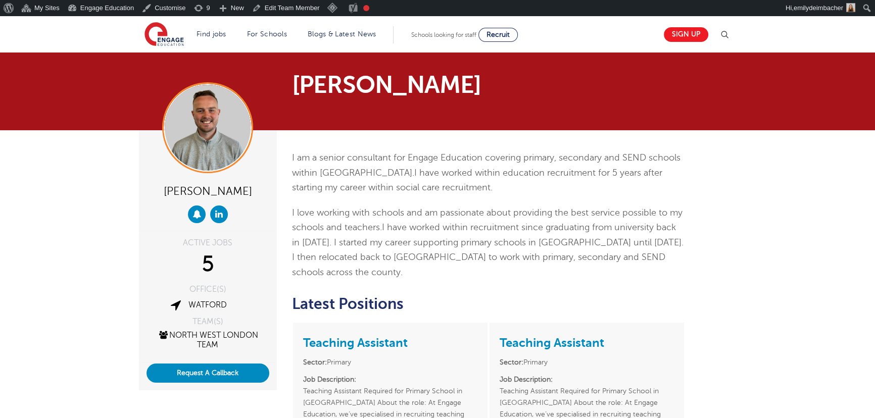
click at [729, 34] on img at bounding box center [725, 35] width 12 height 12
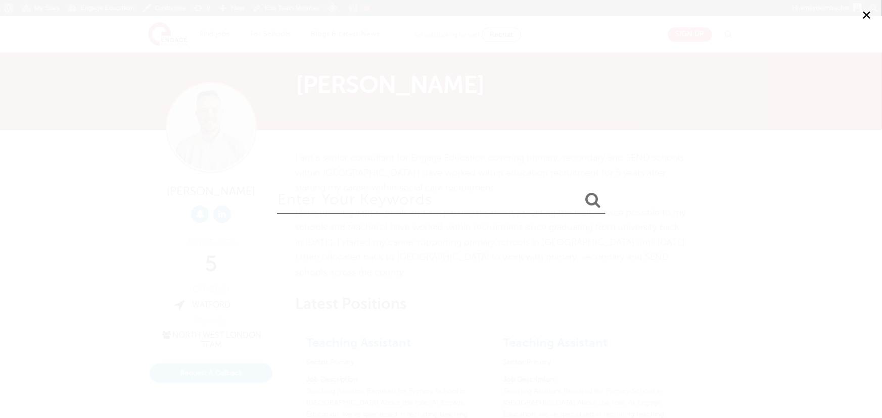
click at [405, 207] on input "search" at bounding box center [441, 197] width 329 height 33
type input "craig"
click at [581, 192] on button "submit" at bounding box center [593, 201] width 24 height 19
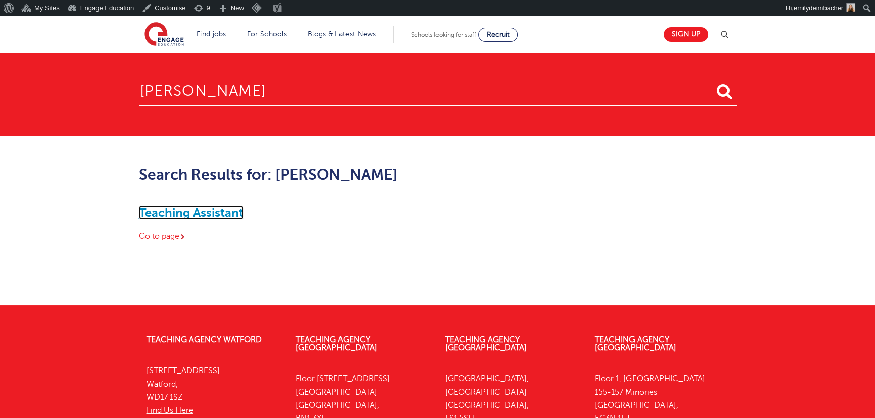
click at [204, 211] on link "Teaching Assistant" at bounding box center [191, 213] width 105 height 14
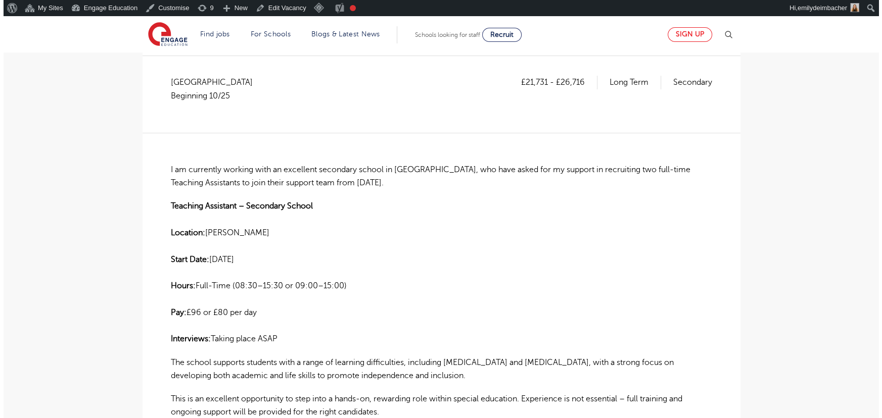
scroll to position [45, 0]
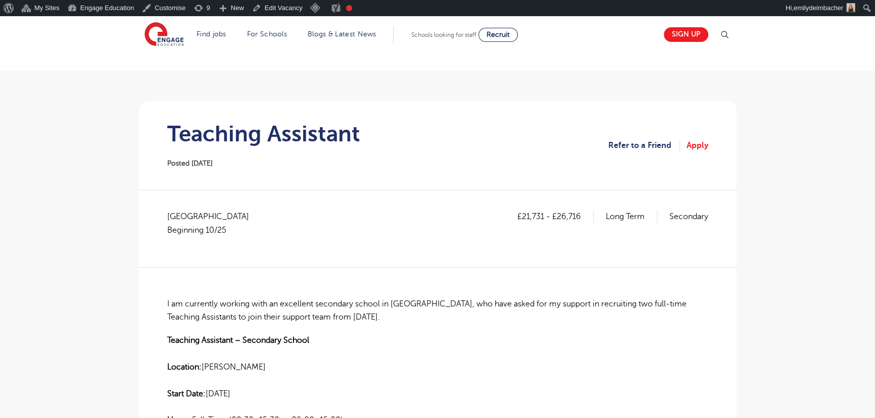
click at [737, 30] on header "Find jobs All vacancies We have one of the UK's largest database. and with hund…" at bounding box center [437, 34] width 875 height 36
click at [729, 30] on img at bounding box center [725, 35] width 12 height 12
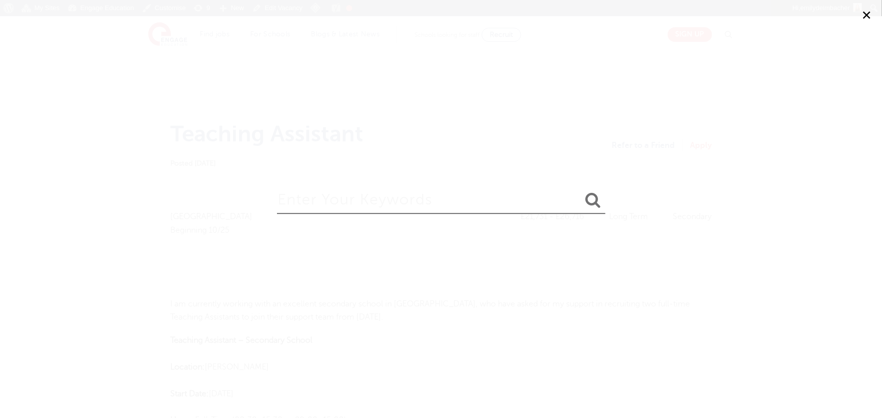
drag, startPoint x: 394, startPoint y: 207, endPoint x: 401, endPoint y: 202, distance: 8.6
click at [394, 207] on input "search" at bounding box center [441, 197] width 329 height 33
type input "[PERSON_NAME]"
click at [581, 192] on button "submit" at bounding box center [593, 201] width 24 height 19
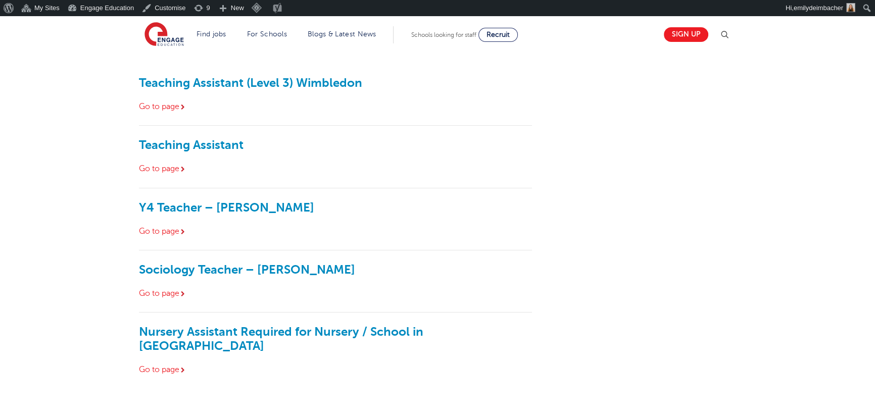
scroll to position [137, 0]
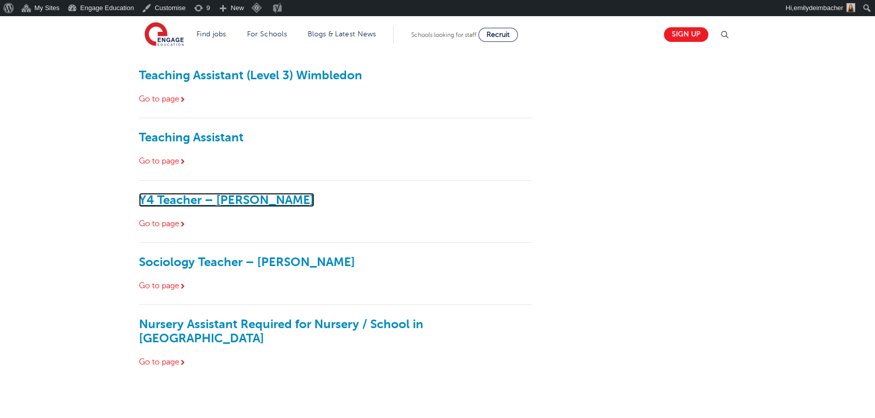
click at [207, 202] on link "Y4 Teacher – [PERSON_NAME]" at bounding box center [226, 200] width 175 height 14
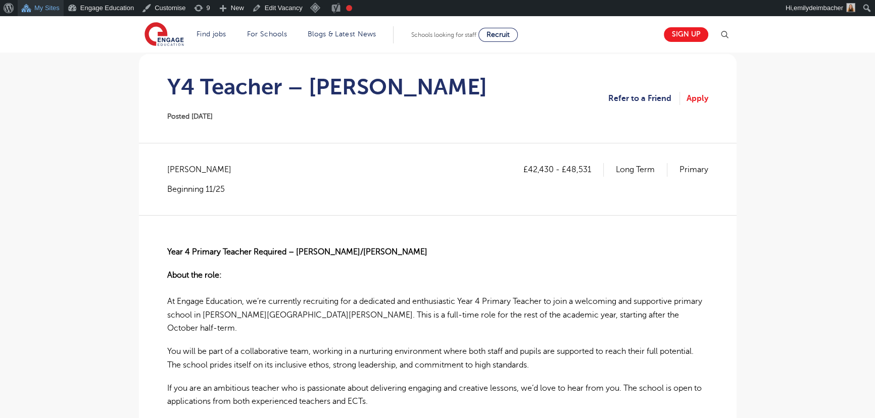
scroll to position [91, 0]
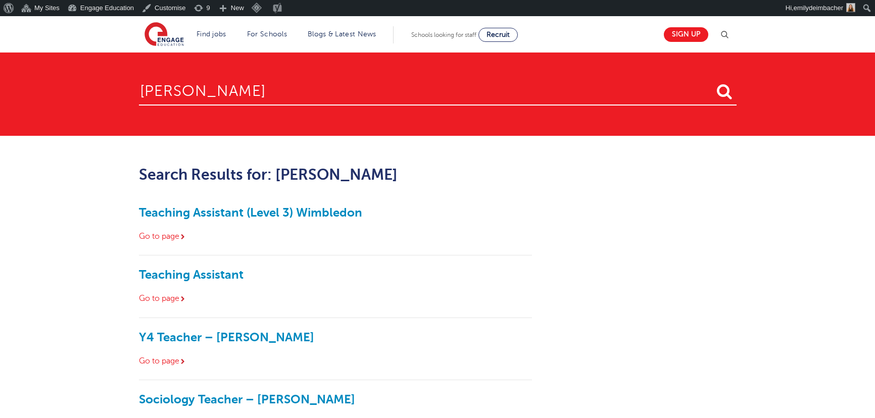
scroll to position [137, 0]
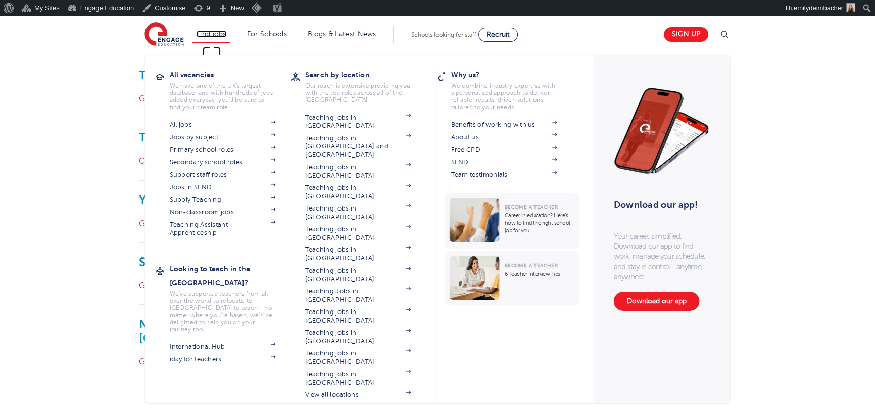
click at [222, 30] on link "Find jobs" at bounding box center [212, 34] width 30 height 8
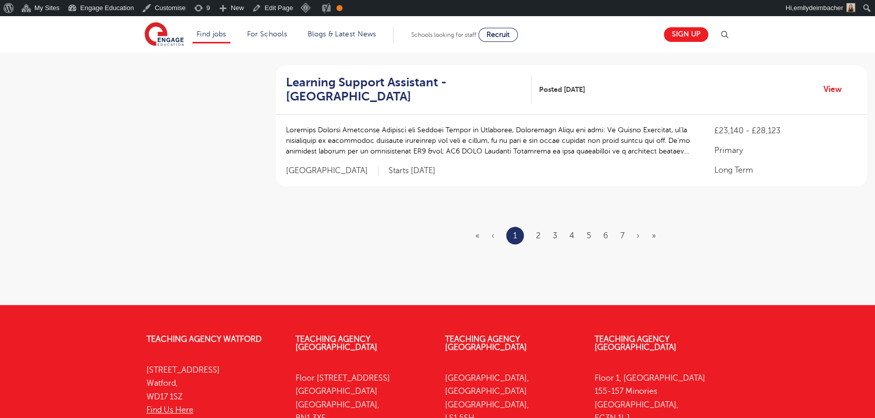
scroll to position [1240, 0]
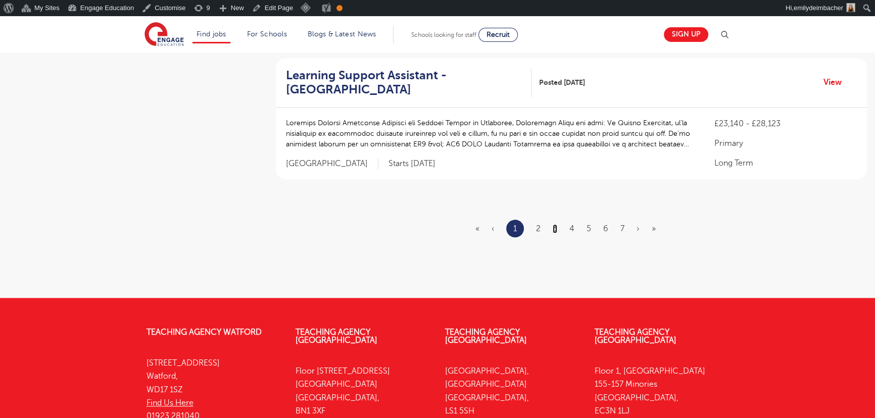
click at [556, 227] on link "3" at bounding box center [555, 228] width 5 height 9
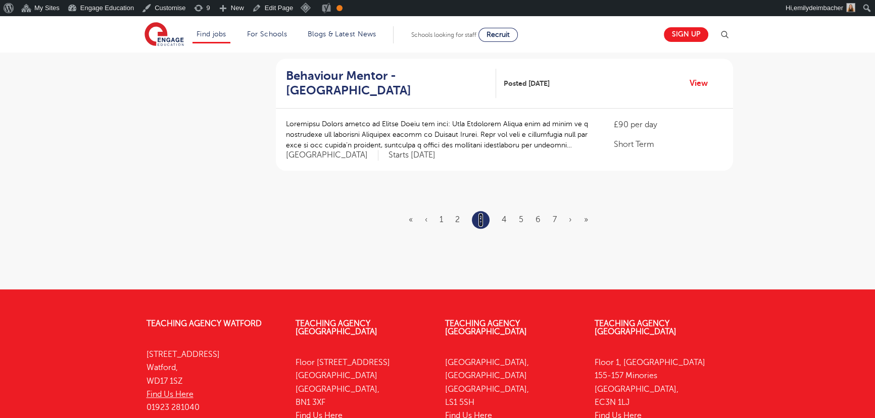
scroll to position [0, 0]
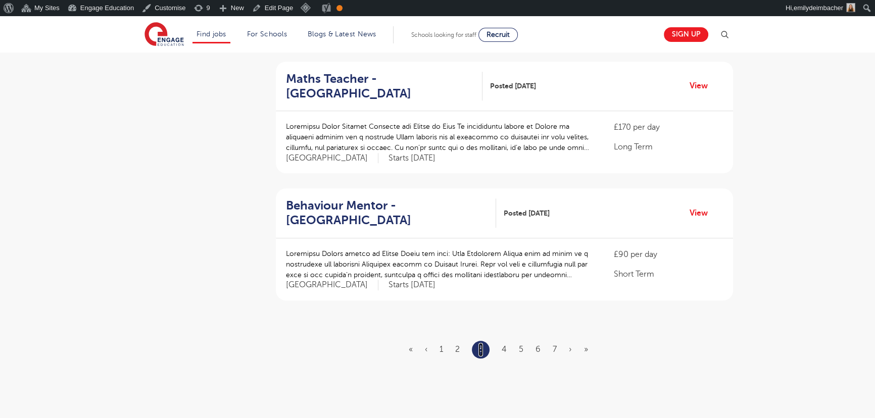
scroll to position [1194, 0]
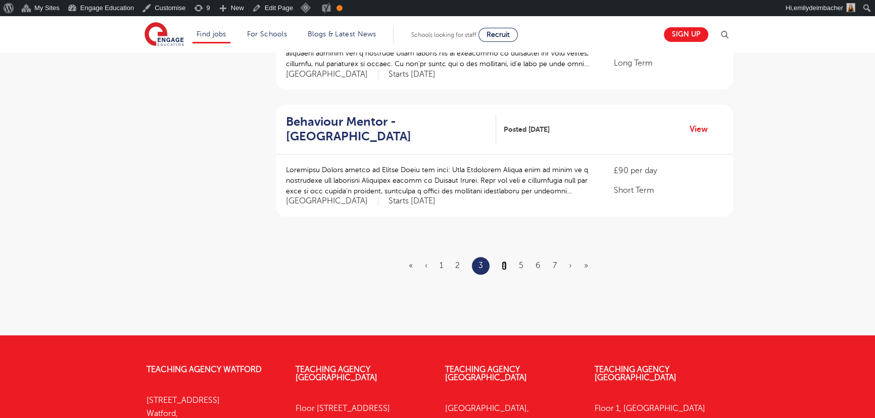
click at [503, 261] on link "4" at bounding box center [504, 265] width 5 height 9
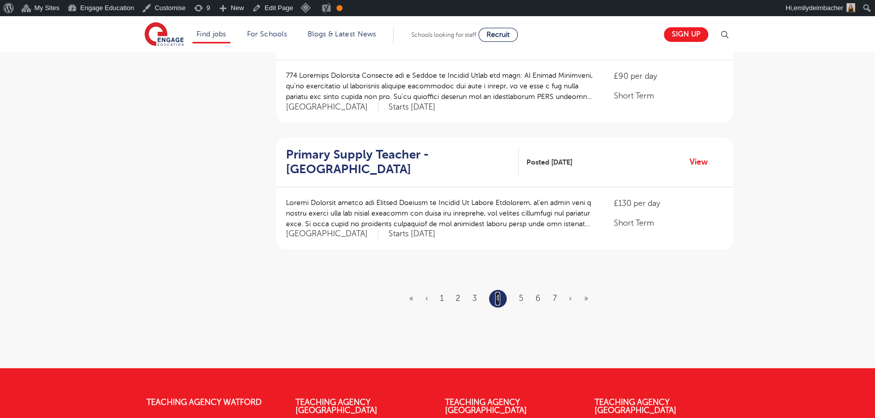
scroll to position [1194, 0]
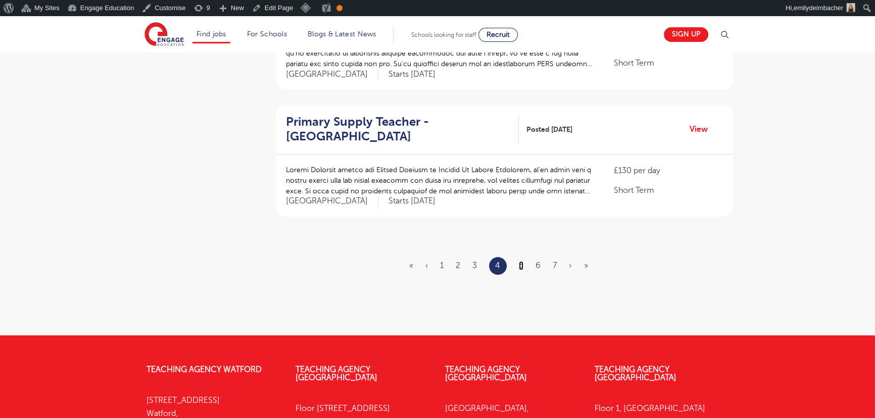
click at [519, 261] on link "5" at bounding box center [521, 265] width 5 height 9
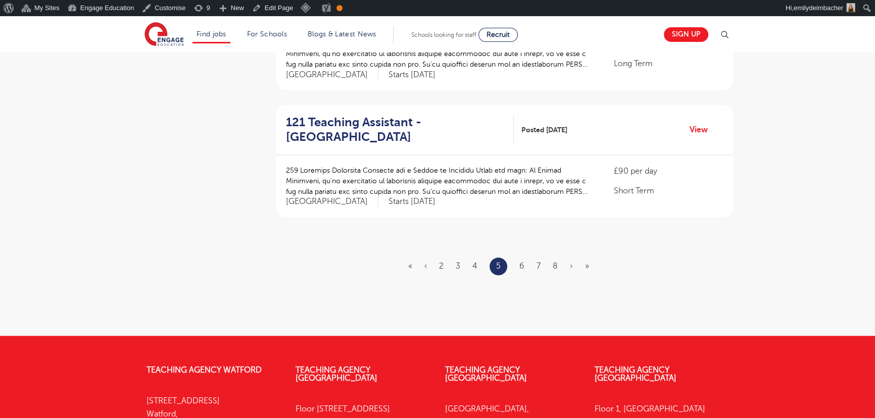
scroll to position [1194, 0]
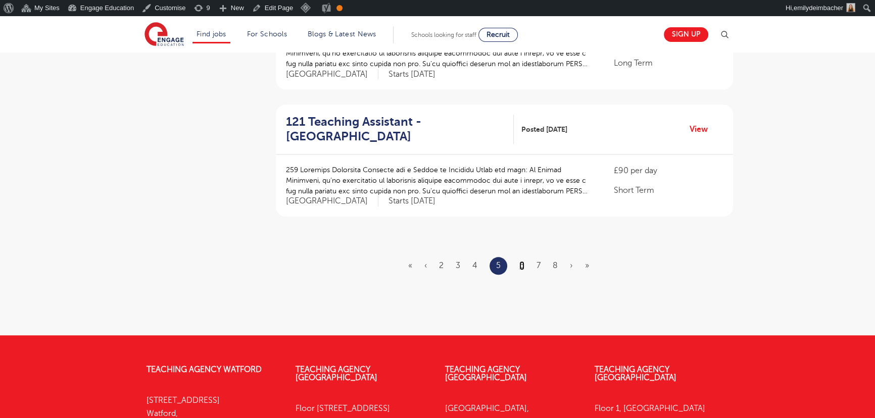
click at [523, 261] on link "6" at bounding box center [522, 265] width 5 height 9
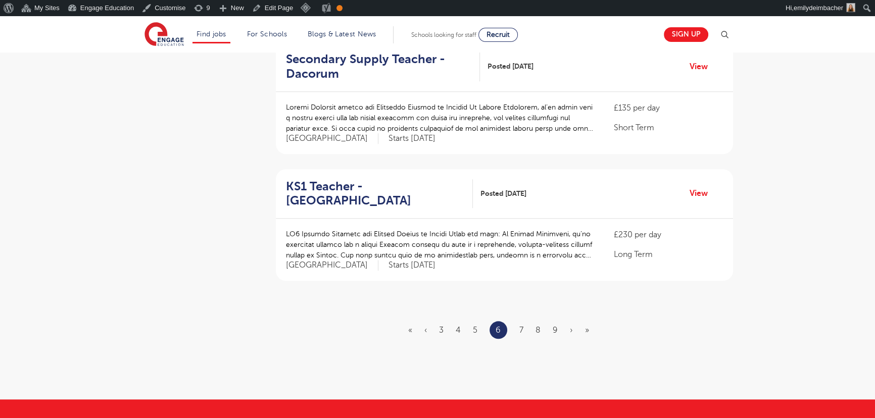
scroll to position [1148, 0]
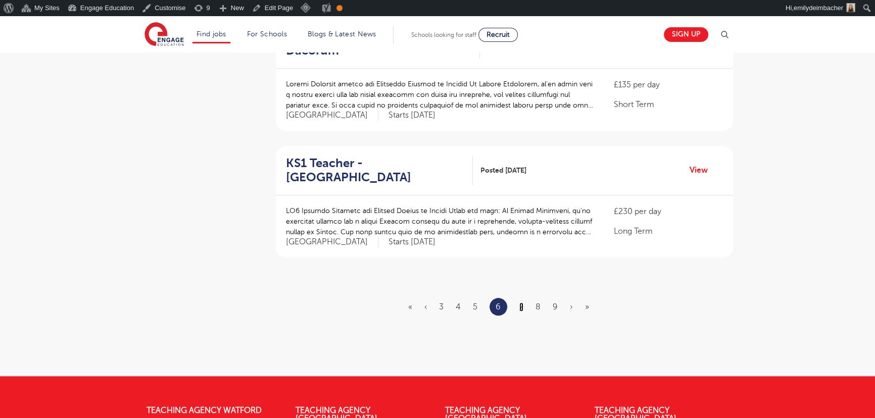
click at [522, 304] on link "7" at bounding box center [522, 307] width 4 height 9
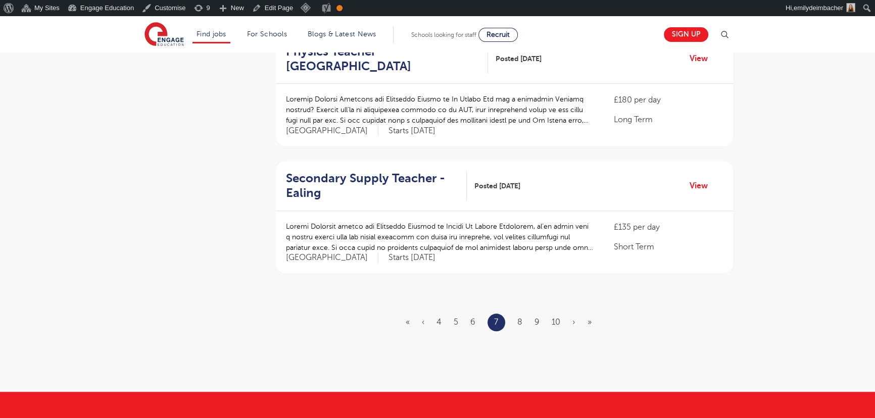
scroll to position [1148, 0]
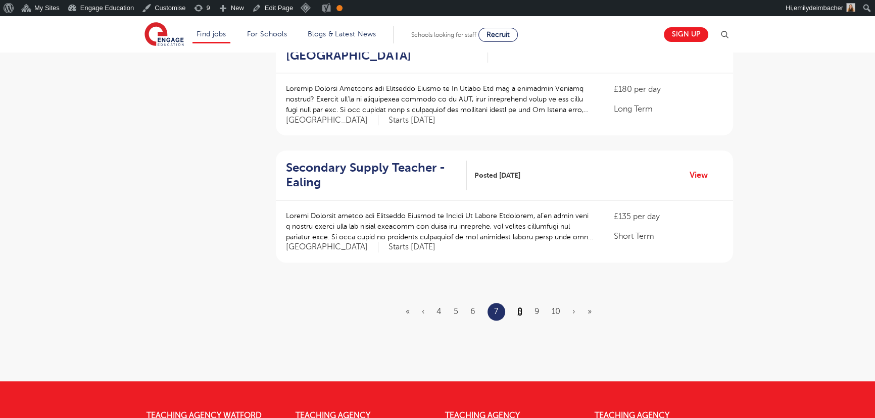
click at [519, 307] on link "8" at bounding box center [520, 311] width 5 height 9
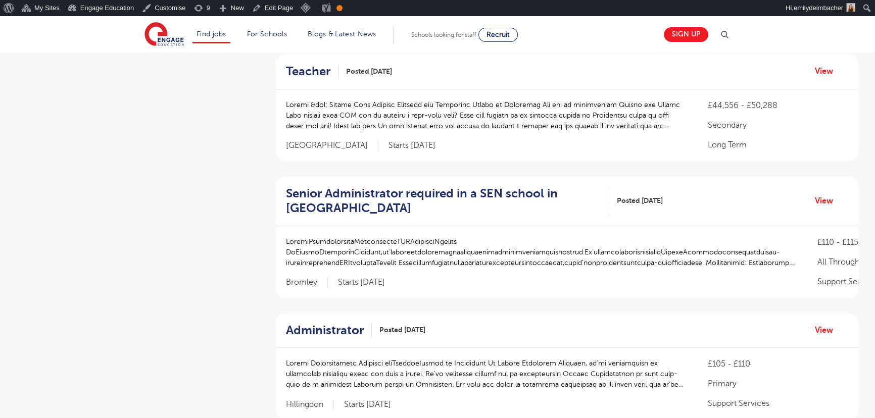
scroll to position [1011, 0]
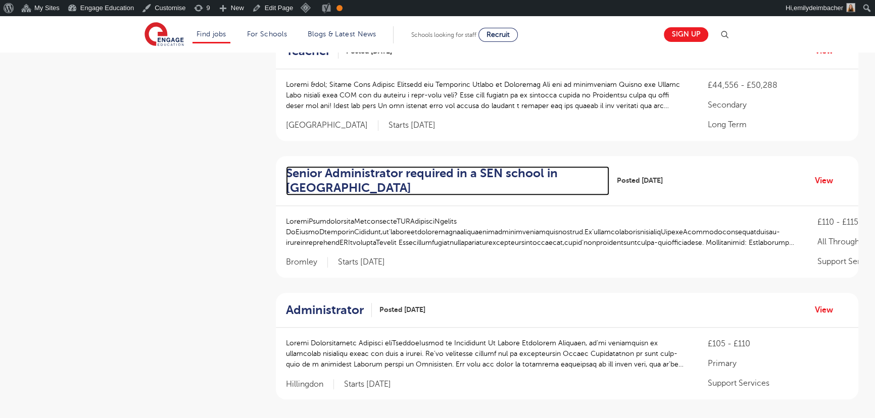
click at [456, 166] on h2 "Senior Administrator required in a SEN school in Bromley" at bounding box center [443, 180] width 315 height 29
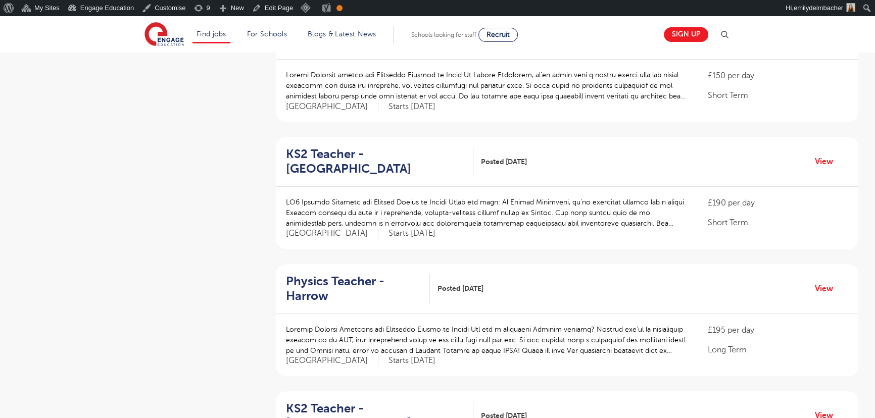
scroll to position [321, 0]
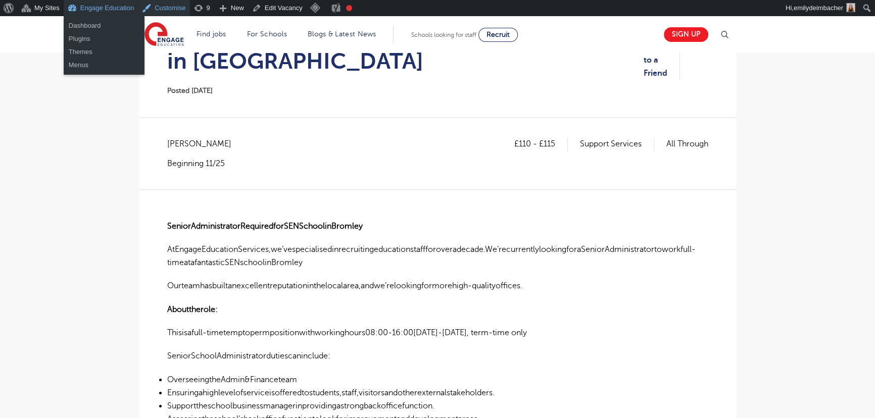
scroll to position [137, 0]
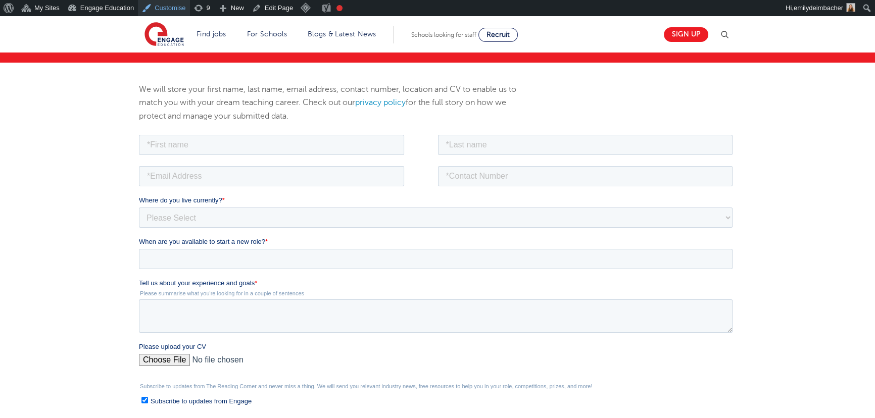
scroll to position [137, 0]
